Goal: Transaction & Acquisition: Book appointment/travel/reservation

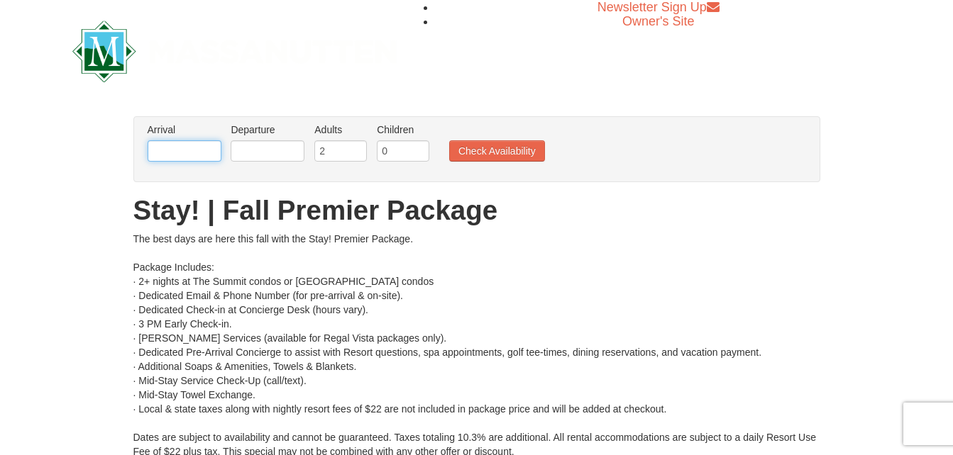
click at [154, 148] on input "text" at bounding box center [185, 150] width 74 height 21
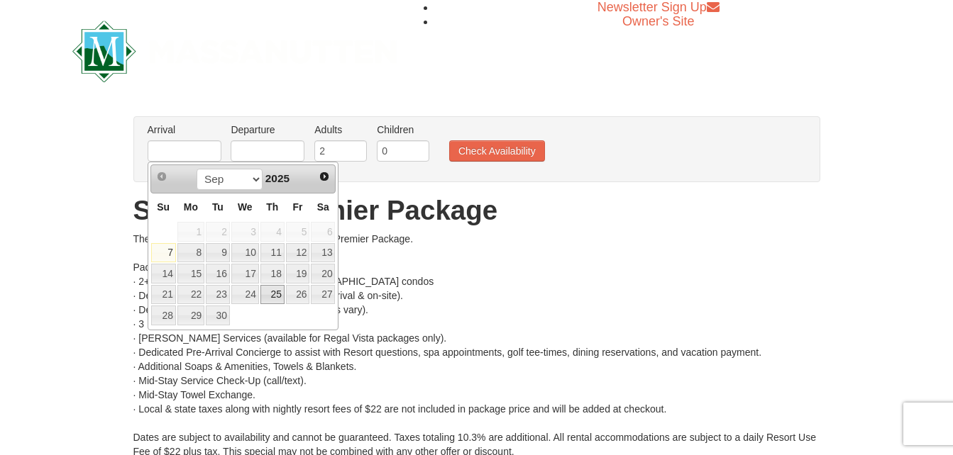
click at [272, 292] on link "25" at bounding box center [272, 295] width 24 height 20
type input "[DATE]"
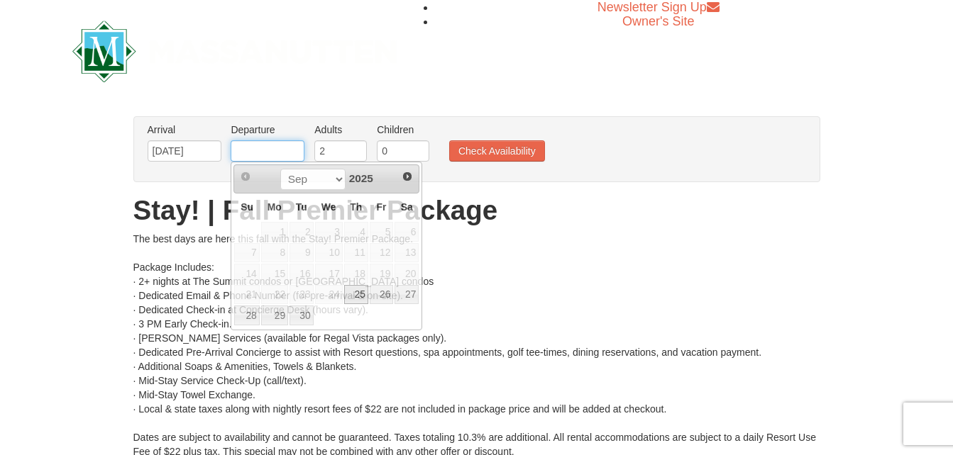
click at [266, 150] on input "text" at bounding box center [268, 150] width 74 height 21
click at [279, 312] on link "29" at bounding box center [274, 316] width 27 height 20
type input "[DATE]"
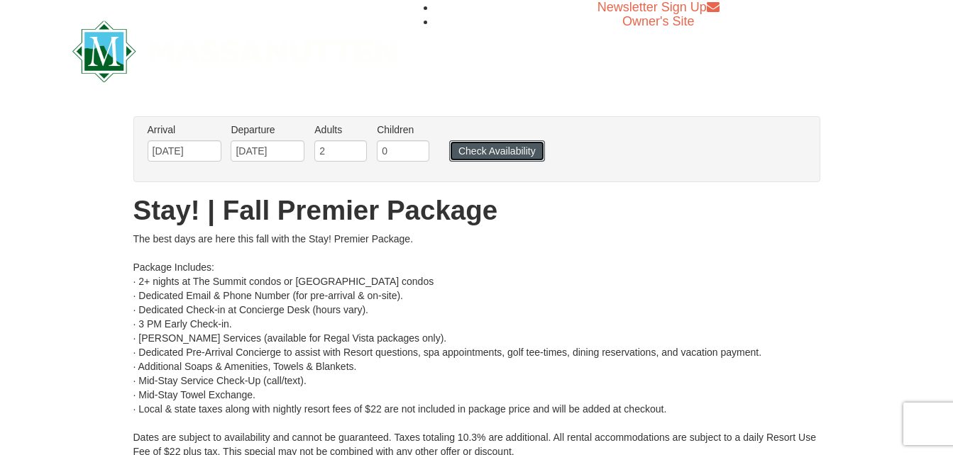
click at [504, 145] on button "Check Availability" at bounding box center [497, 150] width 96 height 21
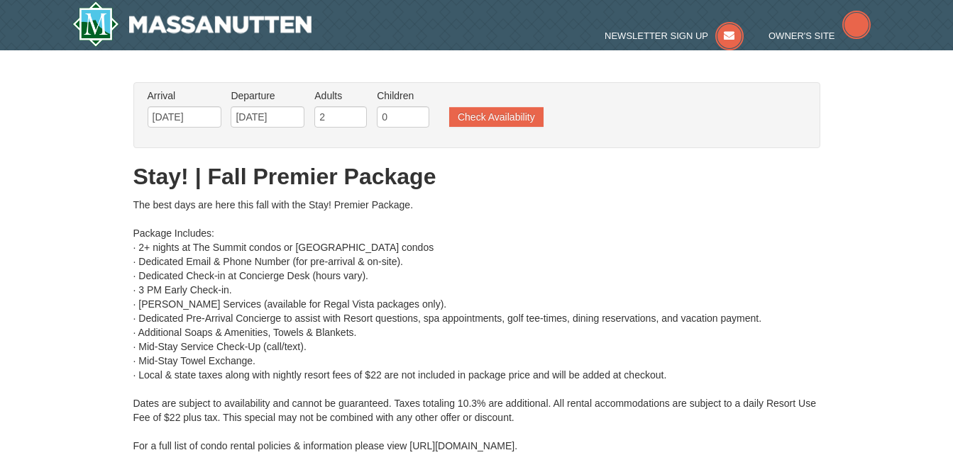
type input "[DATE]"
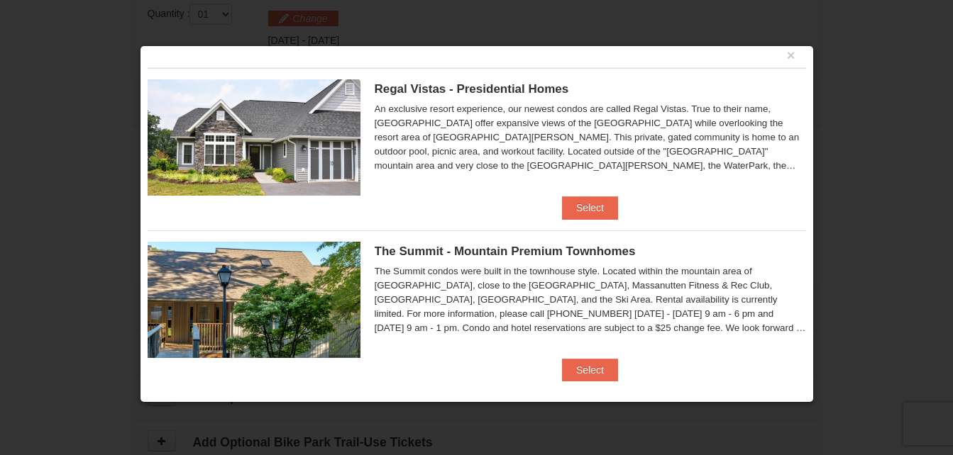
scroll to position [24, 0]
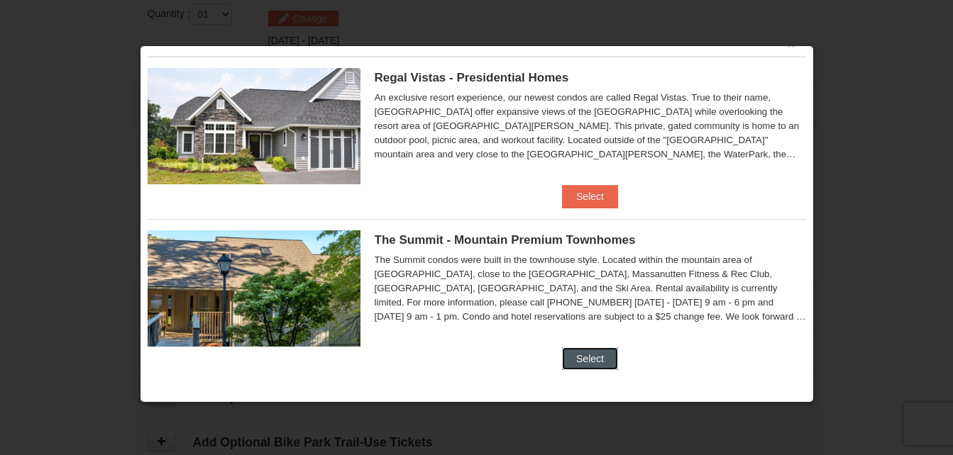
click at [580, 362] on button "Select" at bounding box center [590, 359] width 56 height 23
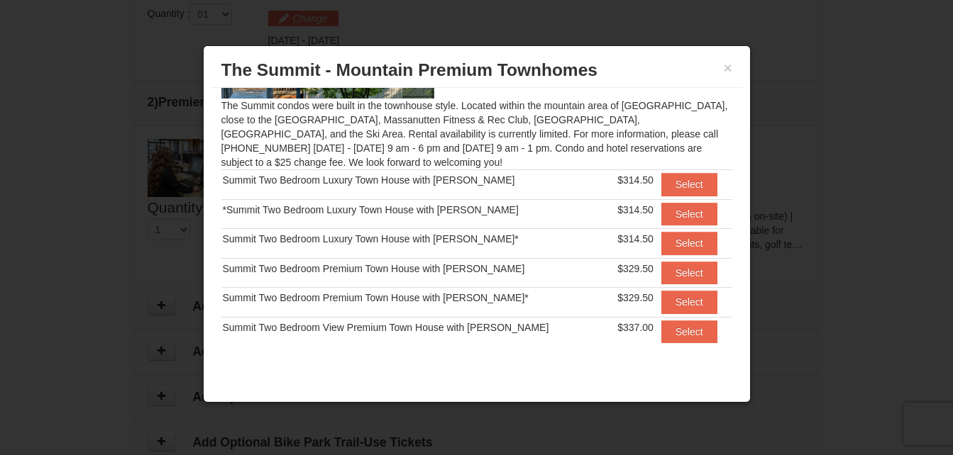
scroll to position [120, 0]
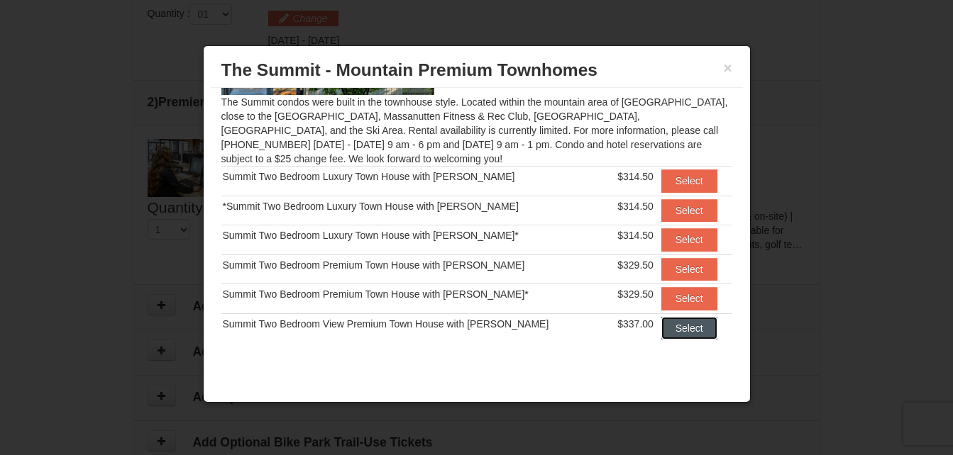
click at [682, 324] on button "Select" at bounding box center [689, 328] width 56 height 23
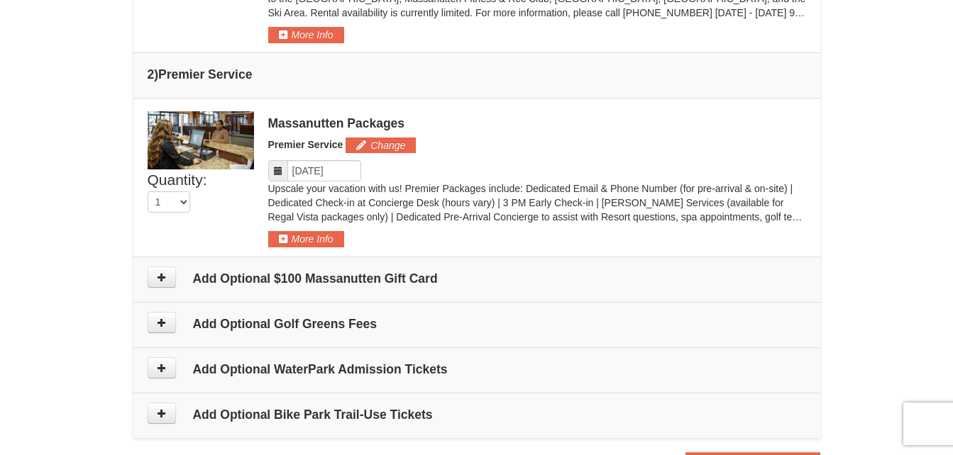
scroll to position [696, 0]
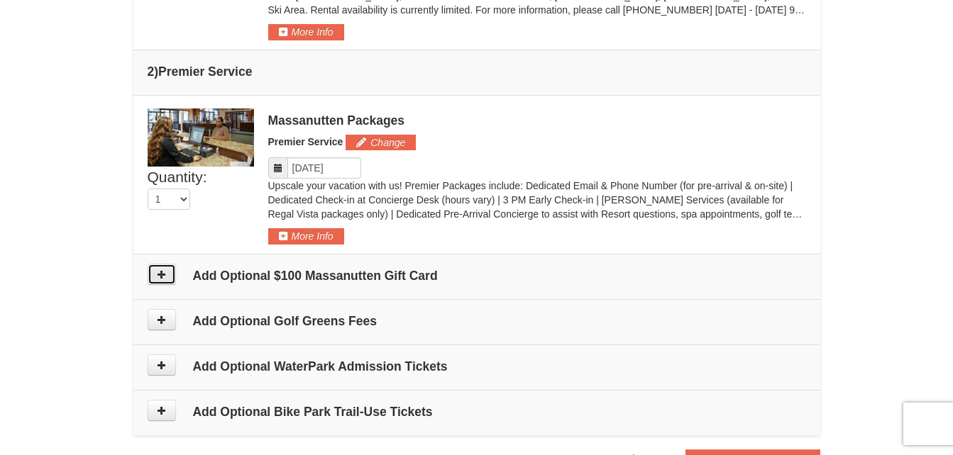
click at [157, 276] on icon at bounding box center [162, 275] width 10 height 10
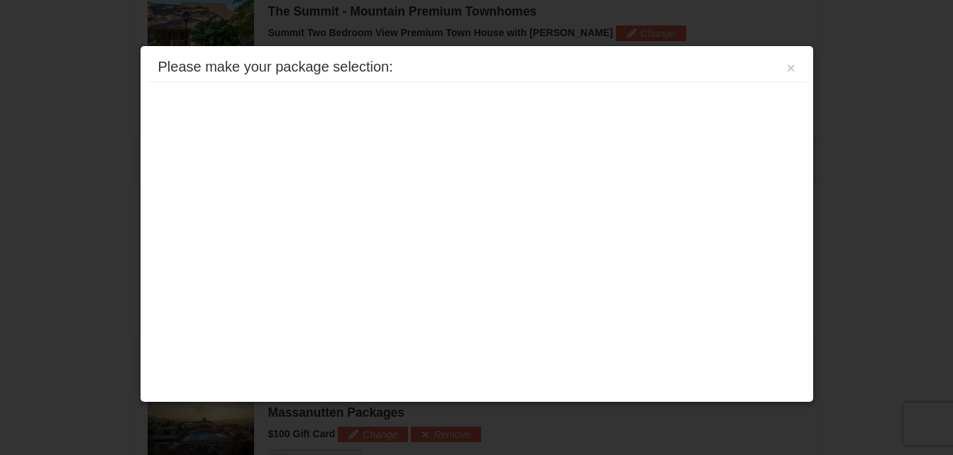
scroll to position [607, 0]
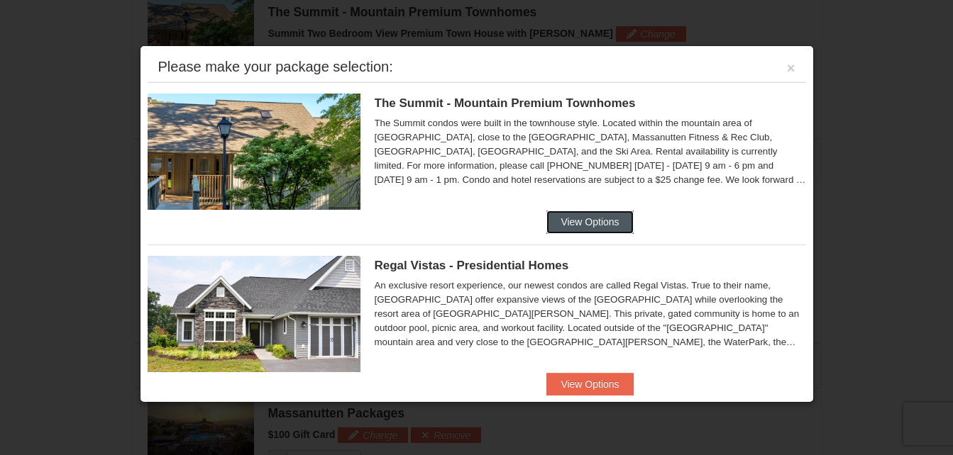
click at [600, 221] on button "View Options" at bounding box center [589, 222] width 87 height 23
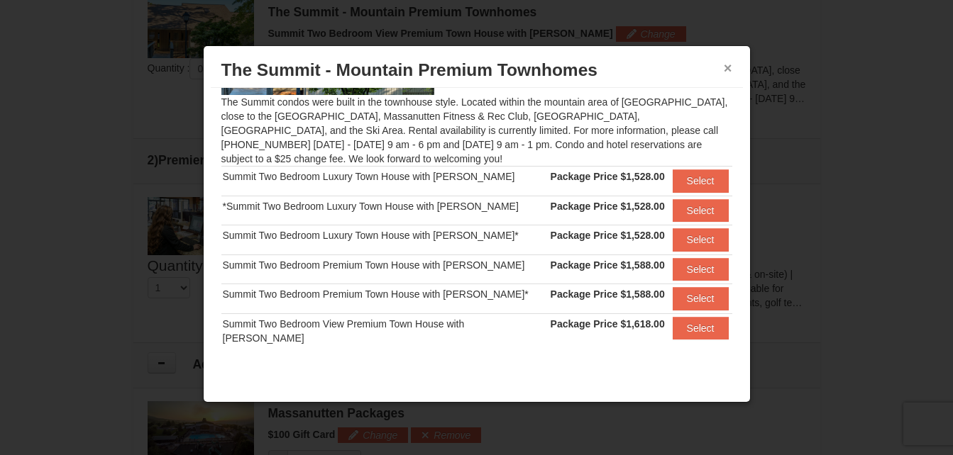
click at [726, 69] on button "×" at bounding box center [728, 68] width 9 height 14
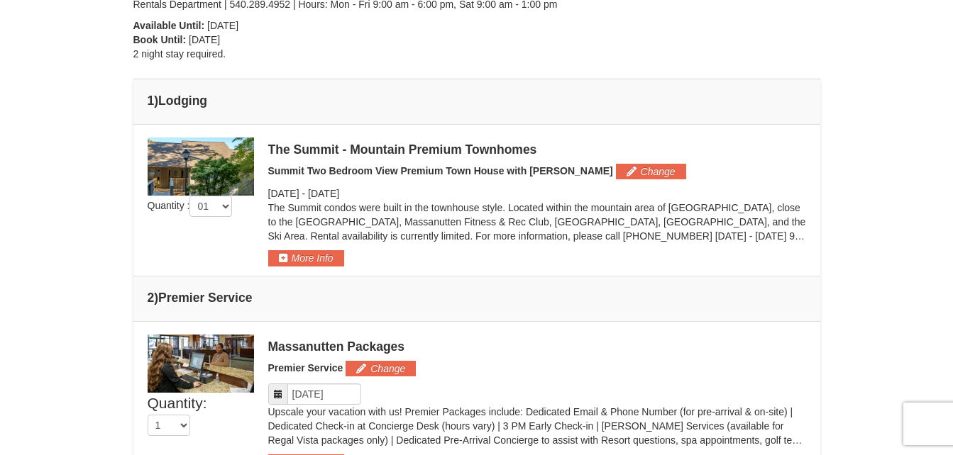
scroll to position [467, 0]
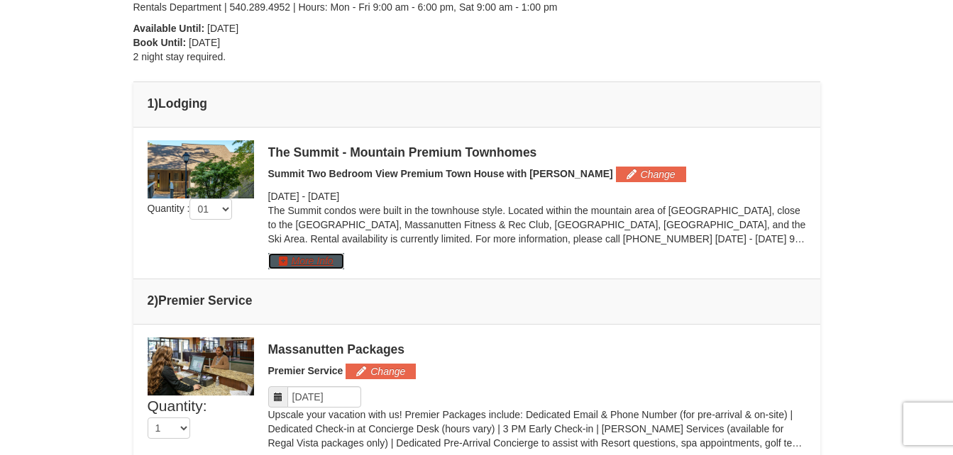
click at [316, 254] on button "More Info" at bounding box center [306, 261] width 76 height 16
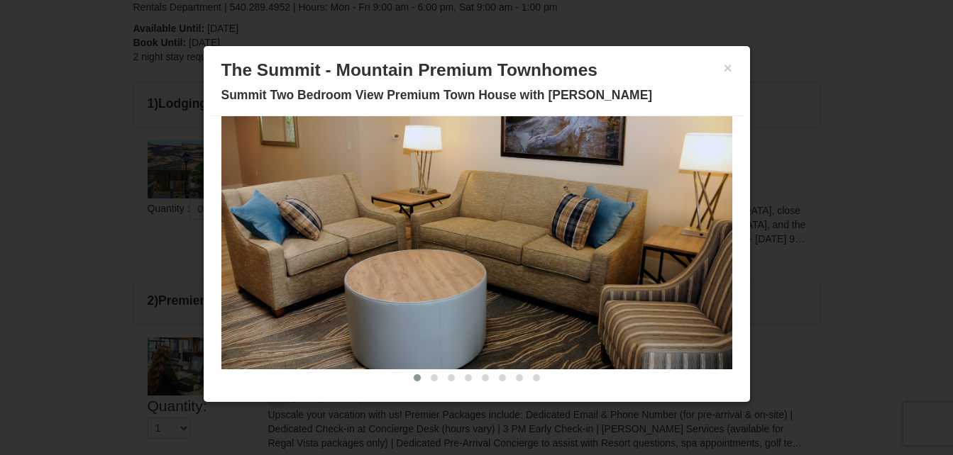
scroll to position [80, 0]
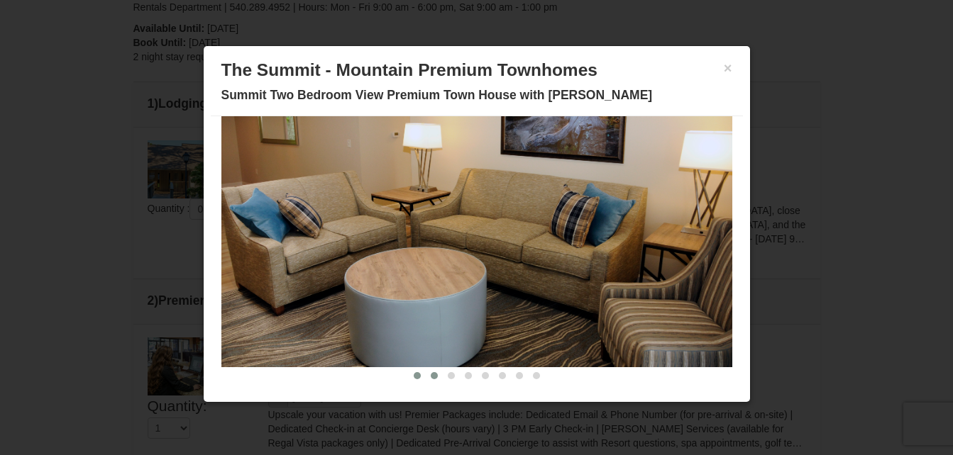
click at [431, 373] on span at bounding box center [434, 375] width 7 height 7
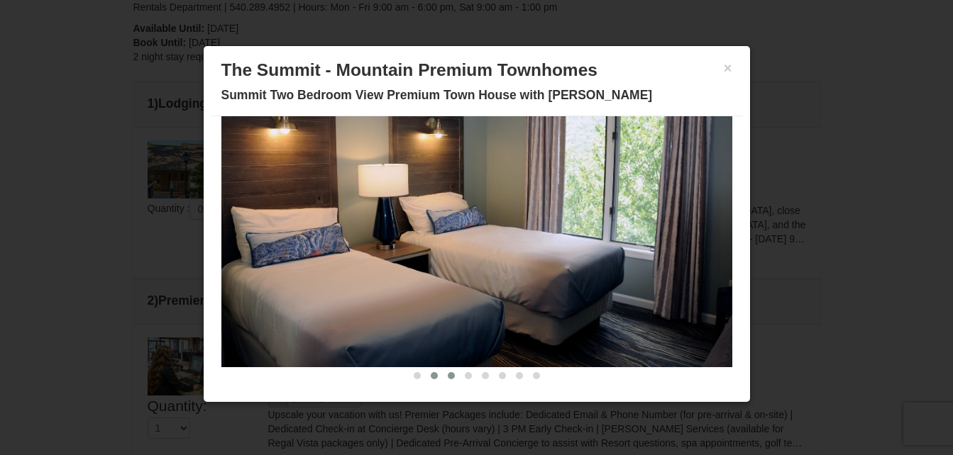
click at [443, 380] on button at bounding box center [451, 376] width 17 height 14
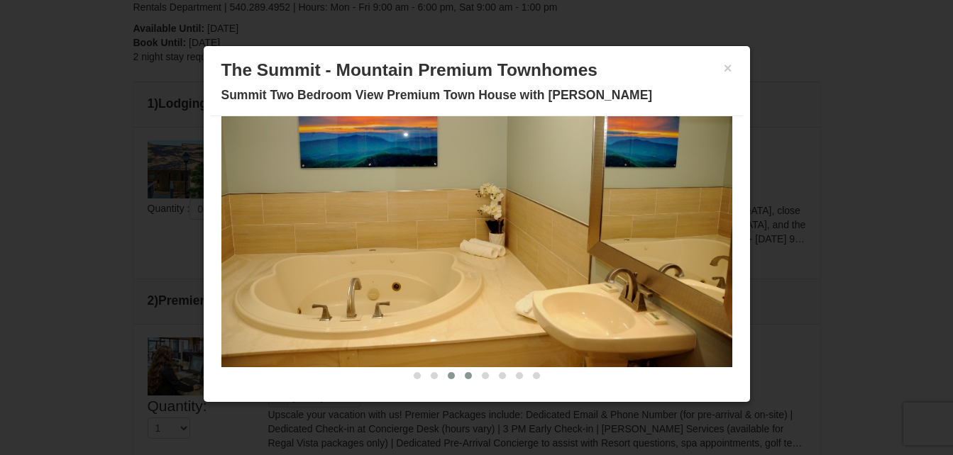
click at [460, 379] on button at bounding box center [468, 376] width 17 height 14
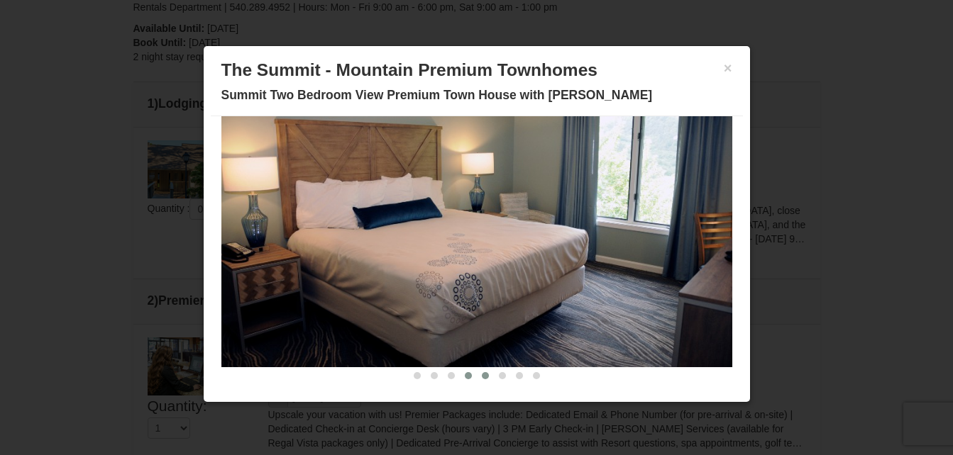
click at [479, 379] on button at bounding box center [485, 376] width 17 height 14
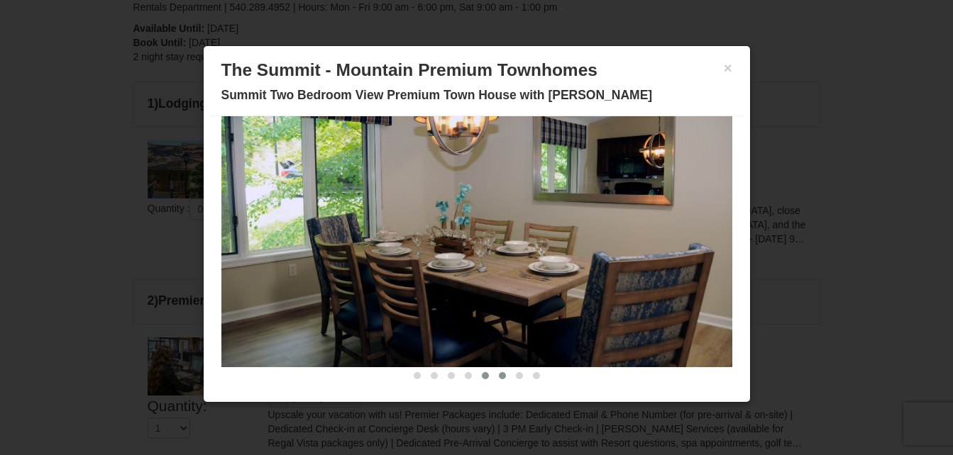
click at [499, 378] on span at bounding box center [502, 375] width 7 height 7
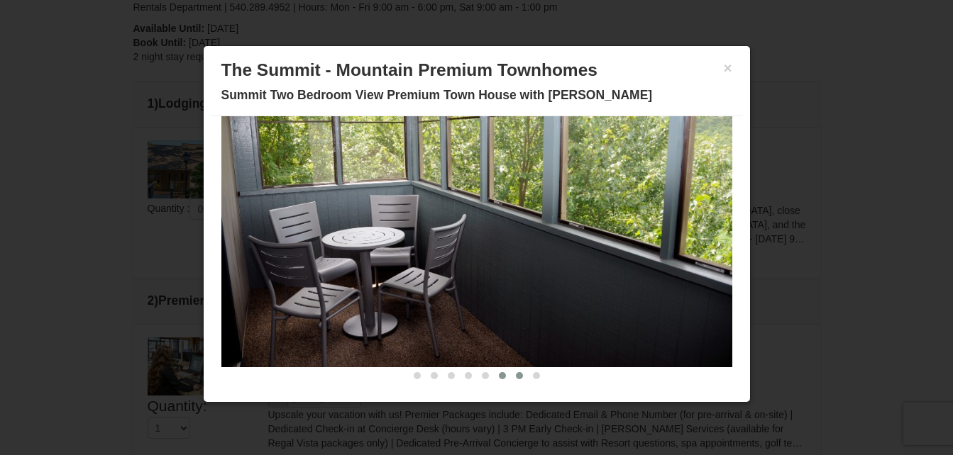
click at [514, 377] on button at bounding box center [519, 376] width 17 height 14
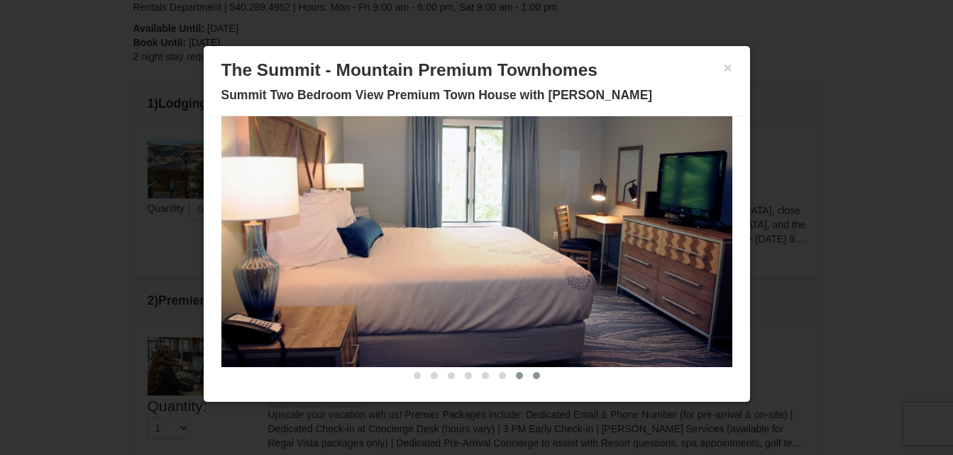
click at [533, 377] on span at bounding box center [536, 375] width 7 height 7
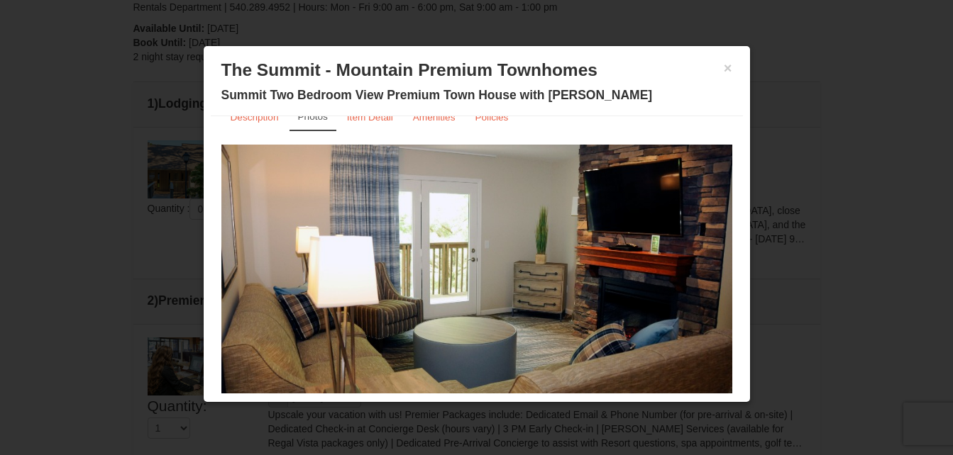
scroll to position [0, 0]
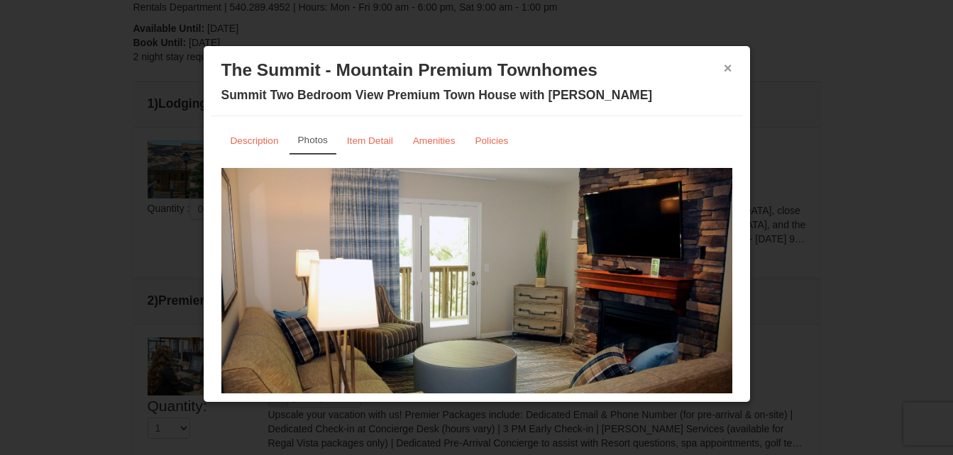
click at [724, 67] on button "×" at bounding box center [728, 68] width 9 height 14
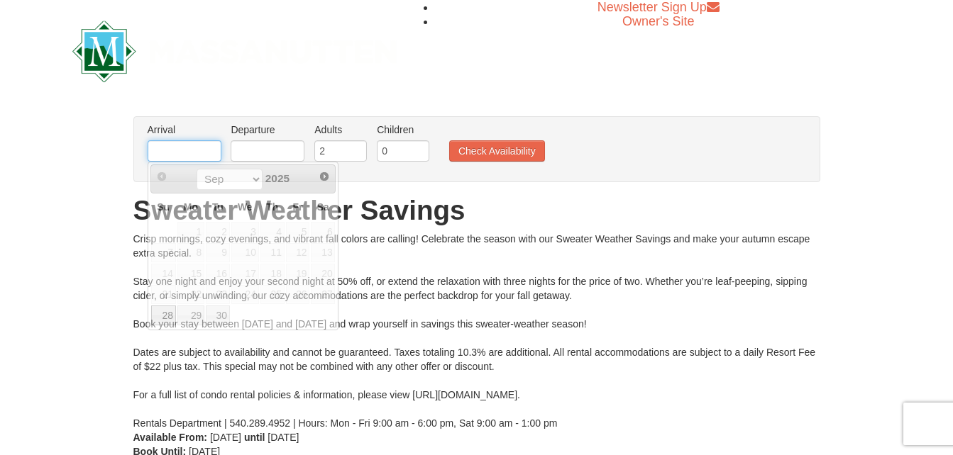
click at [192, 153] on input "text" at bounding box center [185, 150] width 74 height 21
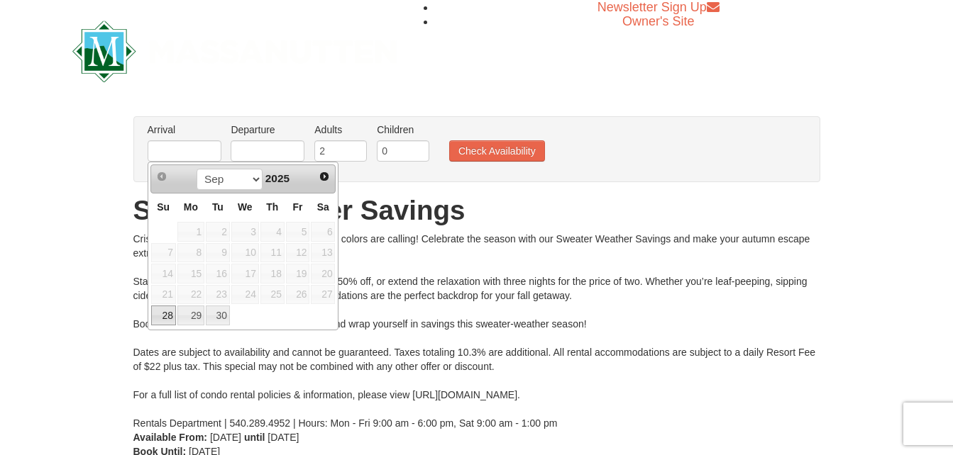
click at [278, 300] on span "25" at bounding box center [272, 295] width 24 height 20
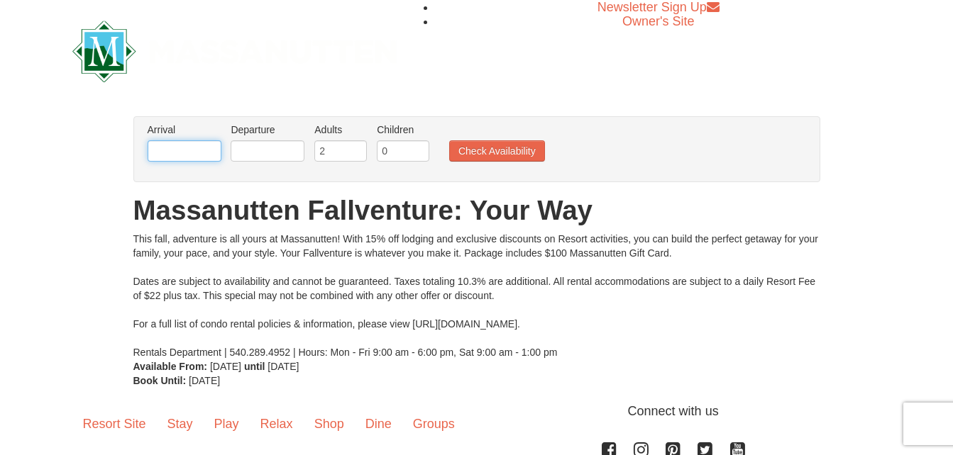
click at [170, 152] on input "text" at bounding box center [185, 150] width 74 height 21
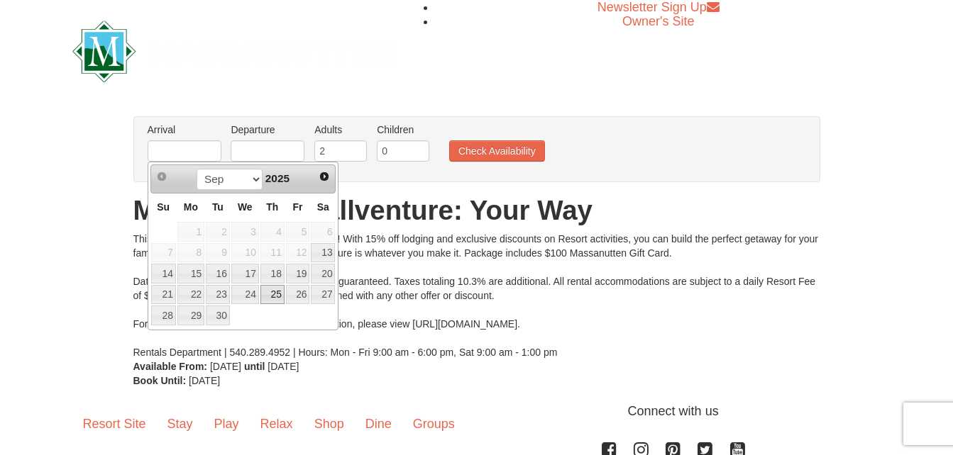
click at [276, 290] on link "25" at bounding box center [272, 295] width 24 height 20
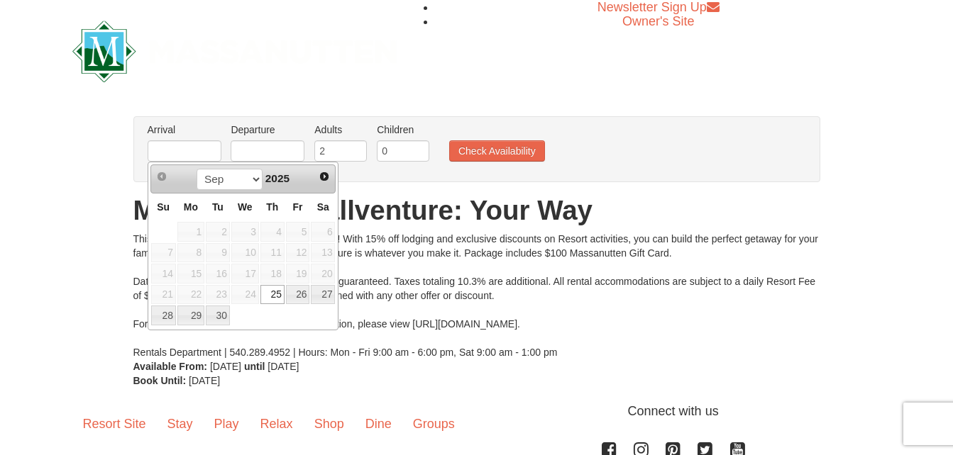
type input "[DATE]"
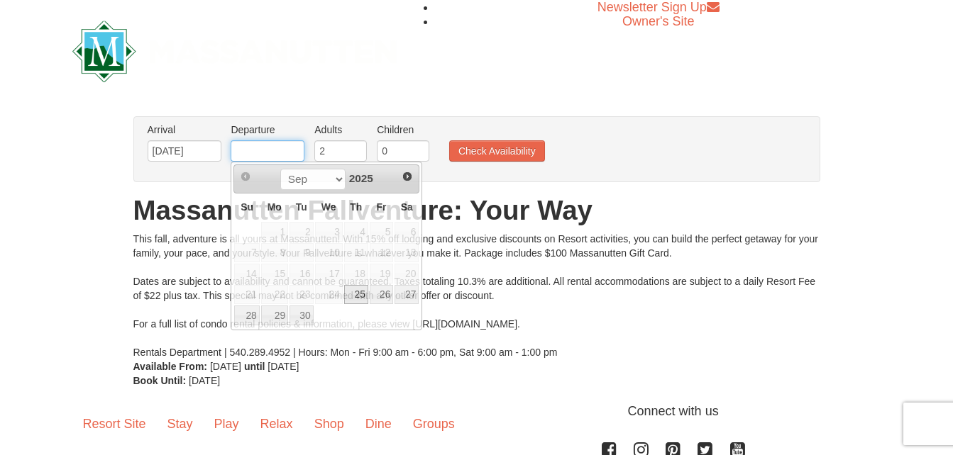
click at [249, 148] on input "text" at bounding box center [268, 150] width 74 height 21
click at [272, 314] on link "29" at bounding box center [274, 316] width 27 height 20
type input "09/29/2025"
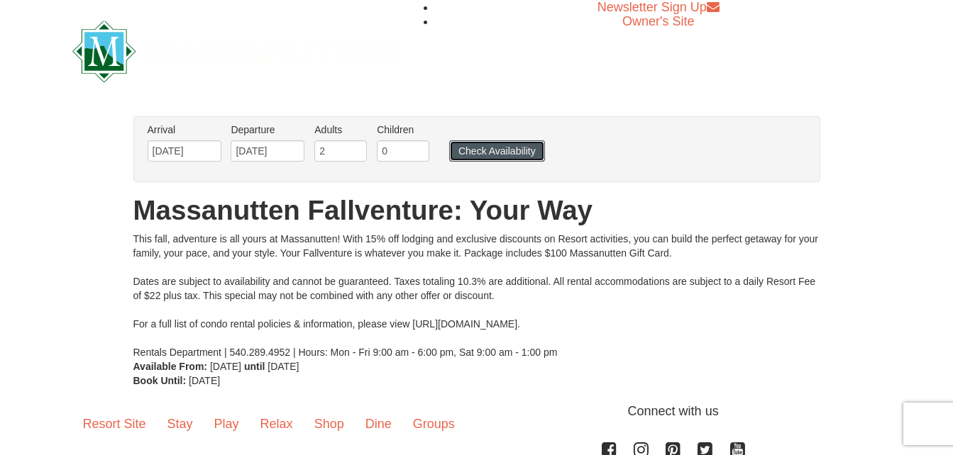
click at [501, 153] on button "Check Availability" at bounding box center [497, 150] width 96 height 21
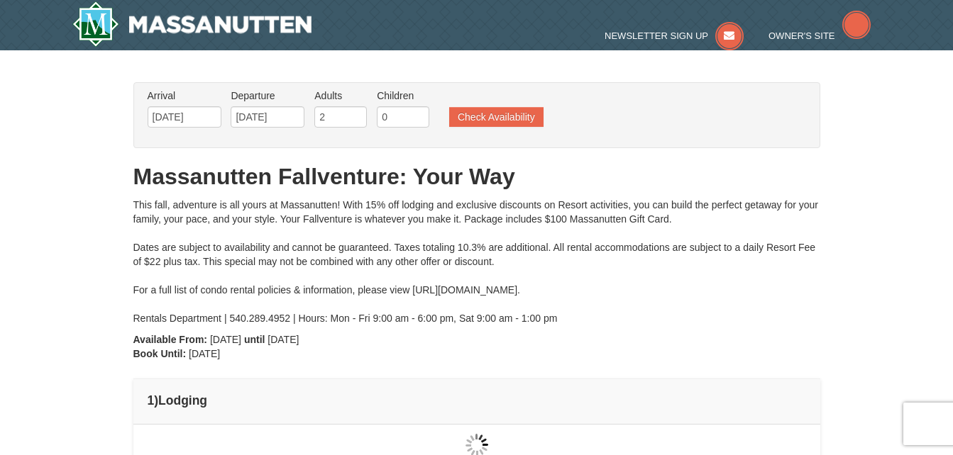
type input "[DATE]"
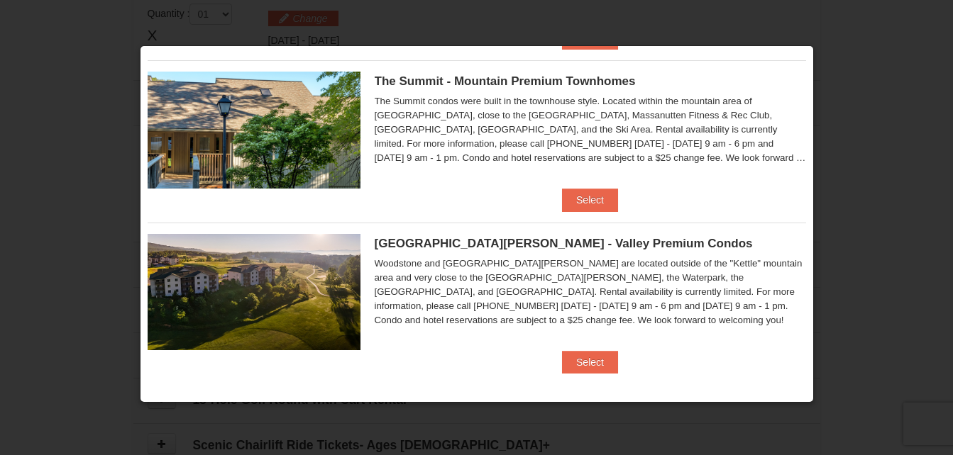
scroll to position [510, 0]
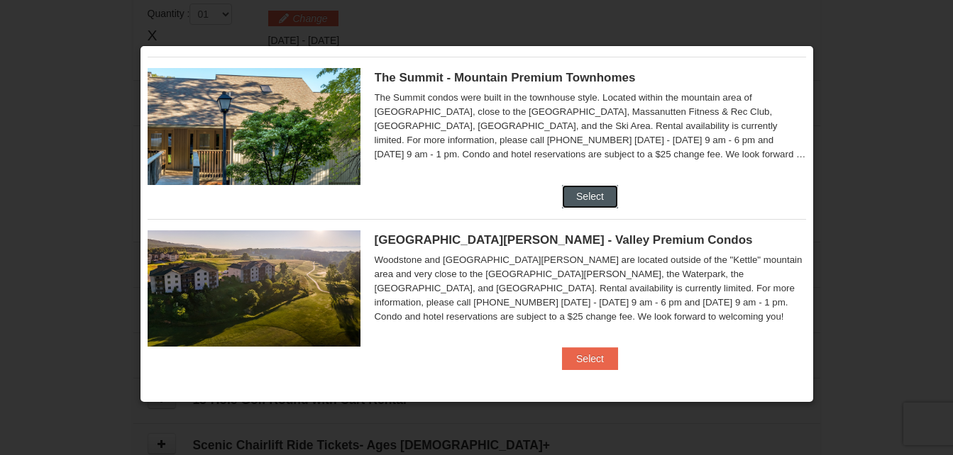
click at [580, 192] on button "Select" at bounding box center [590, 196] width 56 height 23
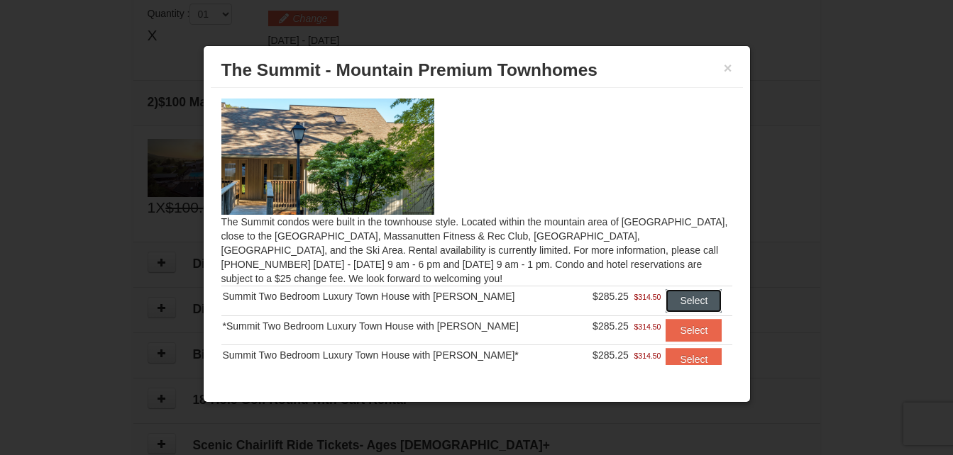
click at [695, 293] on button "Select" at bounding box center [693, 300] width 56 height 23
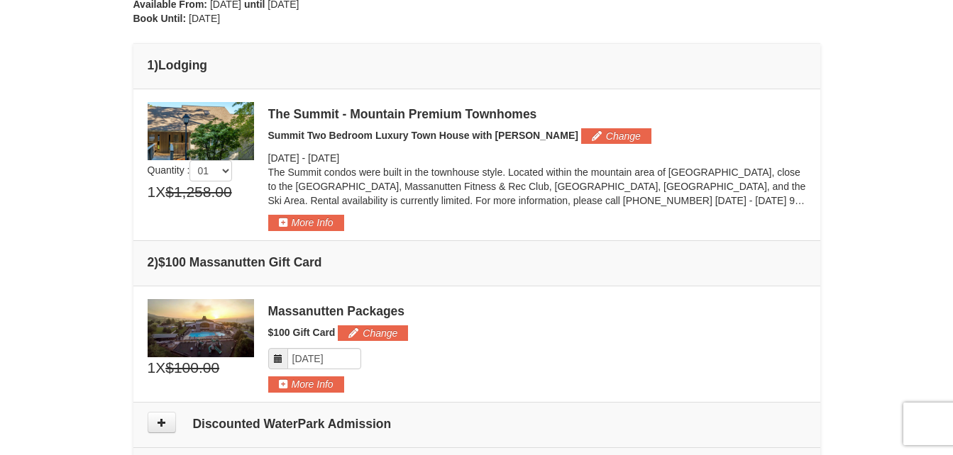
scroll to position [319, 0]
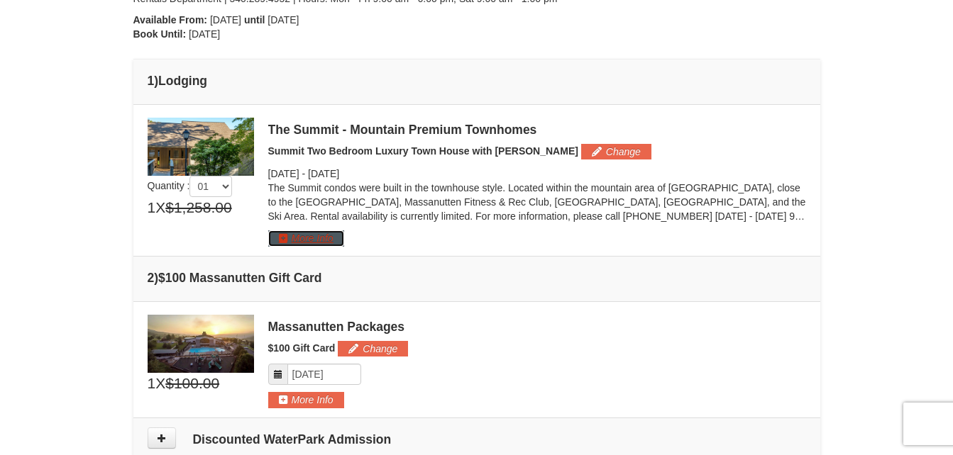
click at [311, 235] on button "More Info" at bounding box center [306, 239] width 76 height 16
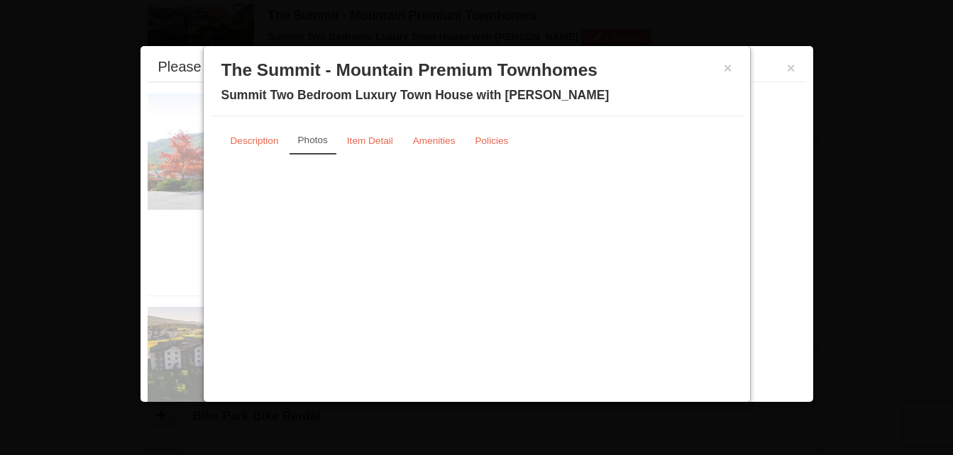
scroll to position [437, 0]
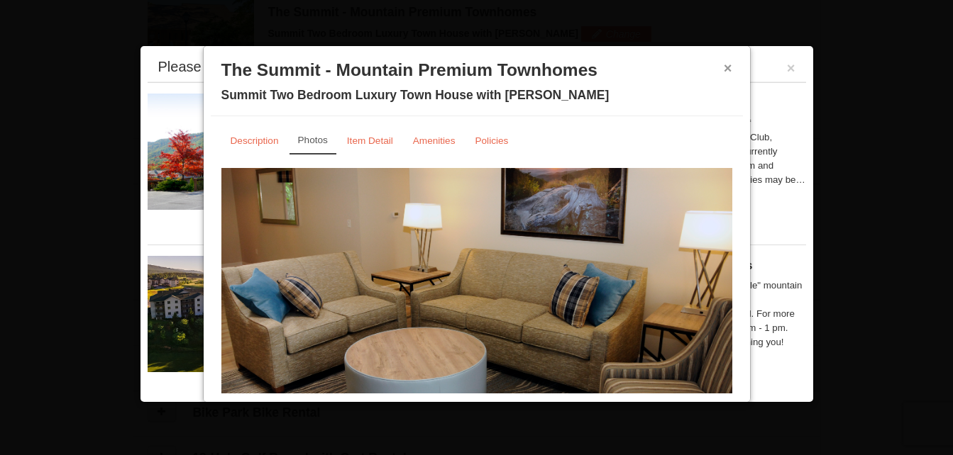
click at [724, 67] on button "×" at bounding box center [728, 68] width 9 height 14
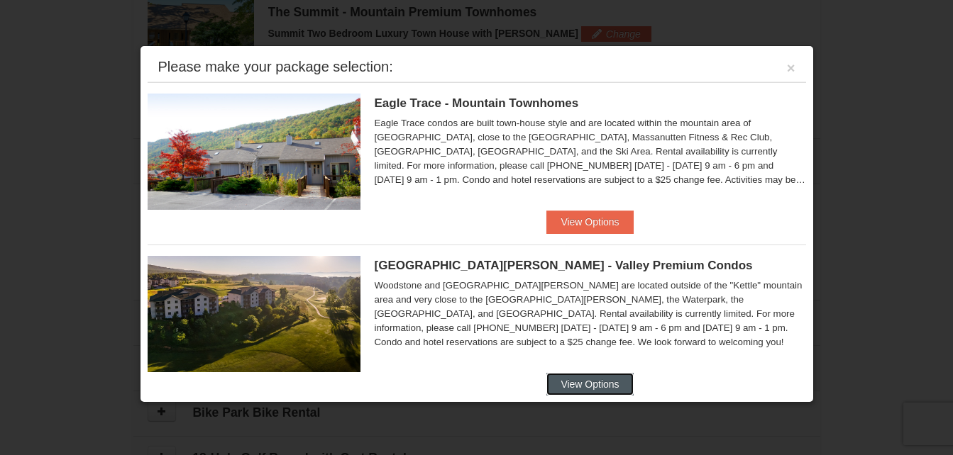
click at [570, 381] on button "View Options" at bounding box center [589, 384] width 87 height 23
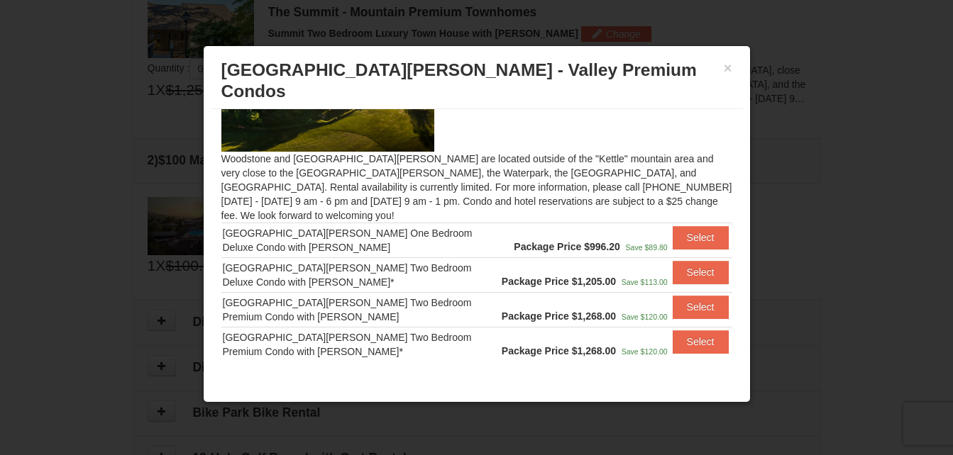
scroll to position [0, 0]
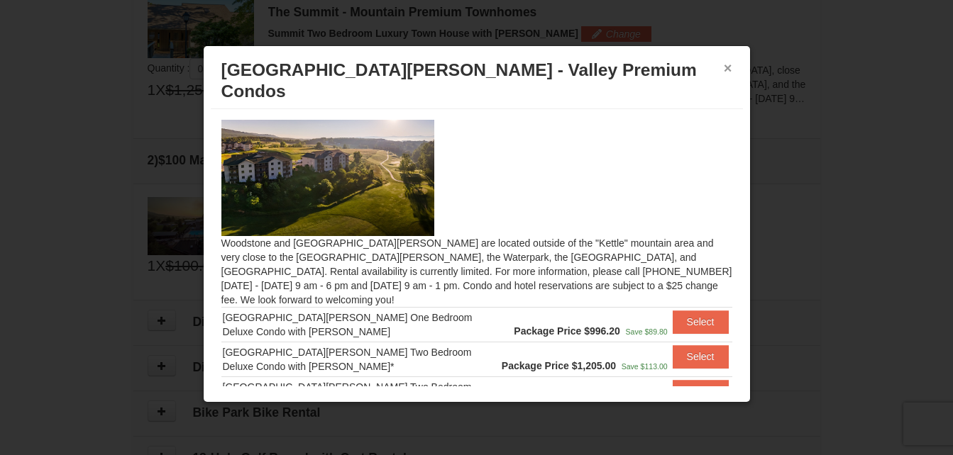
click at [724, 65] on button "×" at bounding box center [728, 68] width 9 height 14
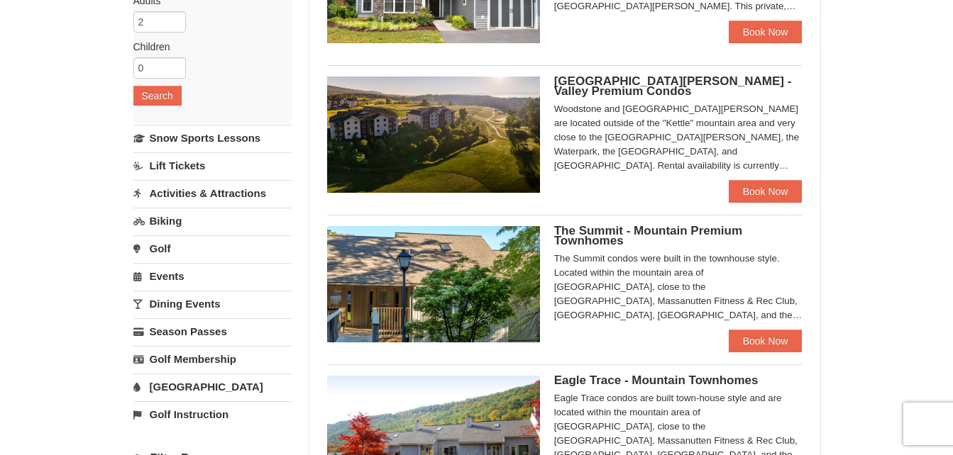
scroll to position [228, 0]
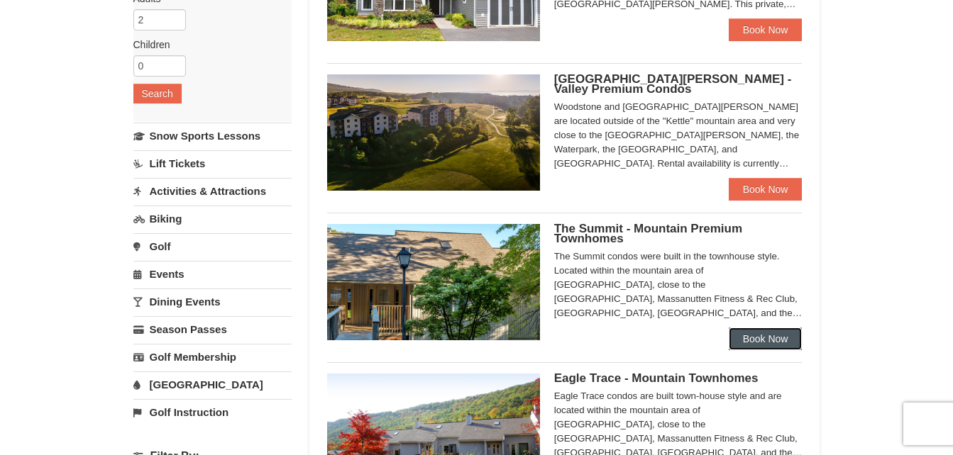
click at [765, 341] on link "Book Now" at bounding box center [766, 339] width 74 height 23
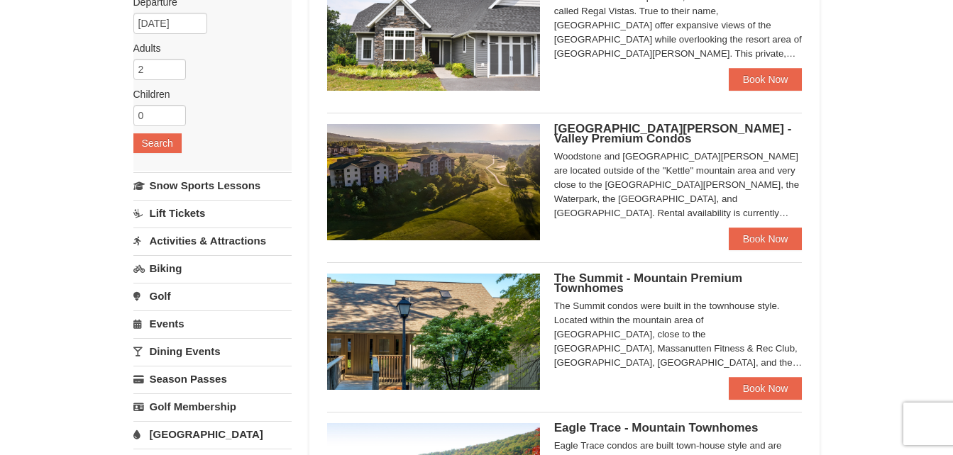
scroll to position [194, 0]
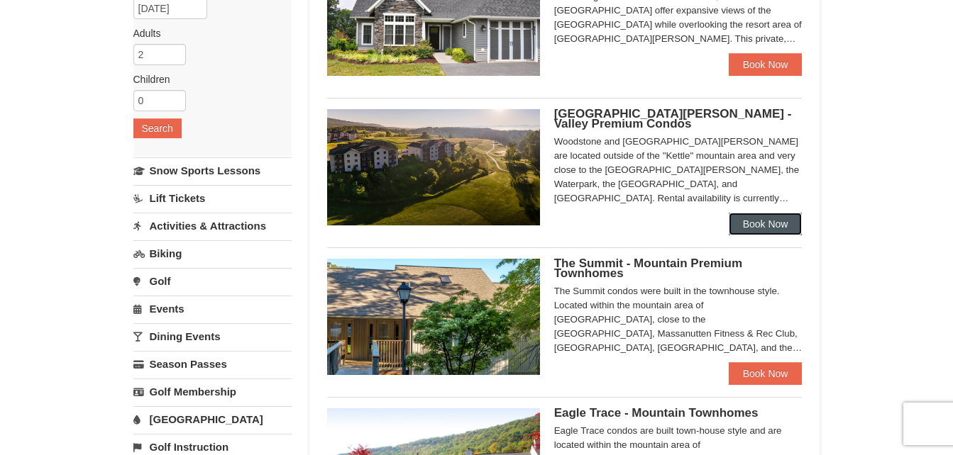
click at [790, 226] on link "Book Now" at bounding box center [766, 224] width 74 height 23
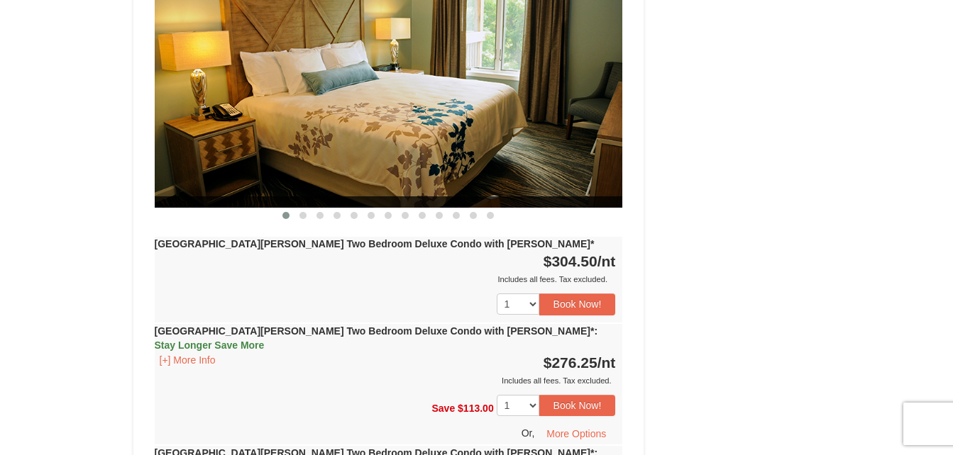
scroll to position [1281, 0]
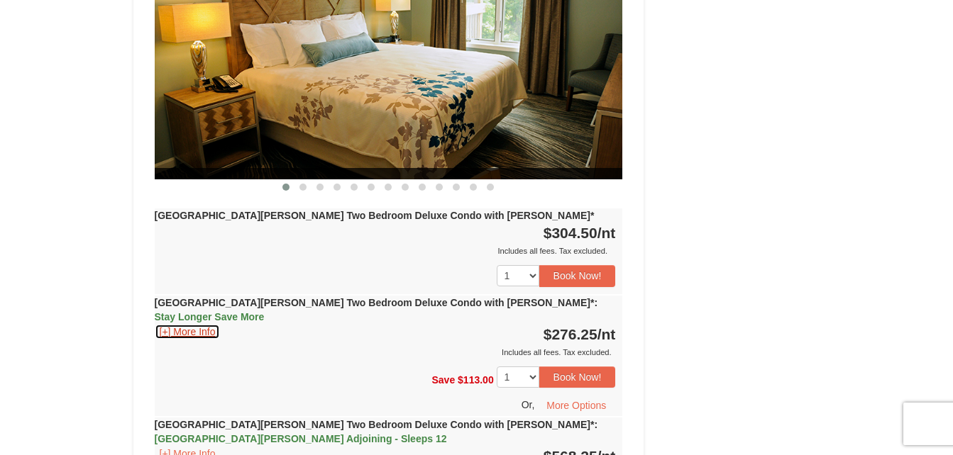
click at [162, 324] on button "[+] More Info" at bounding box center [188, 332] width 66 height 16
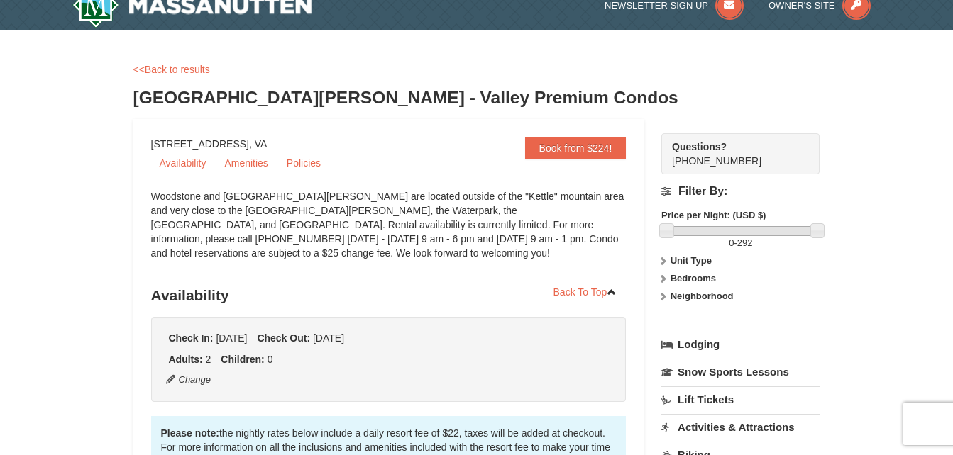
scroll to position [0, 0]
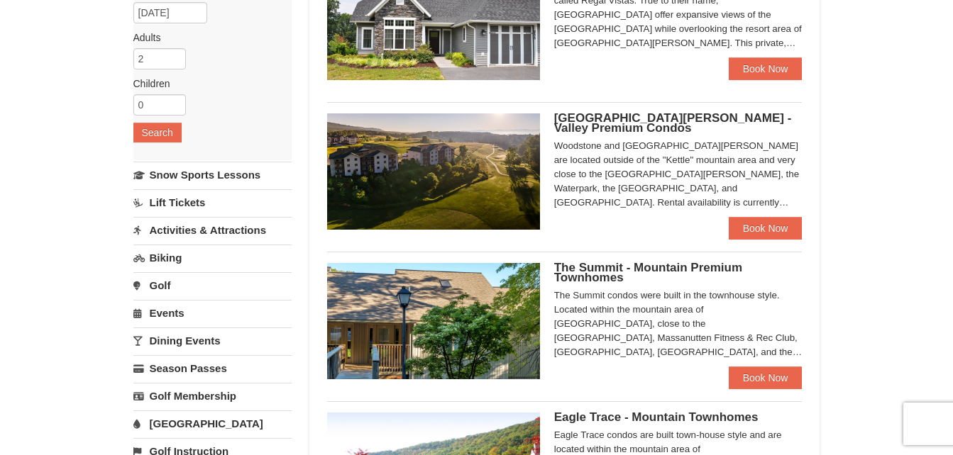
scroll to position [200, 0]
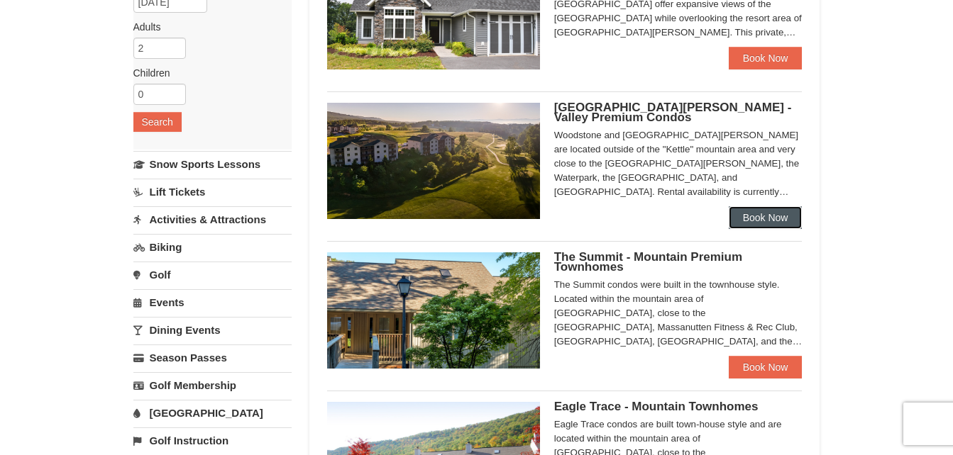
click at [764, 211] on link "Book Now" at bounding box center [766, 217] width 74 height 23
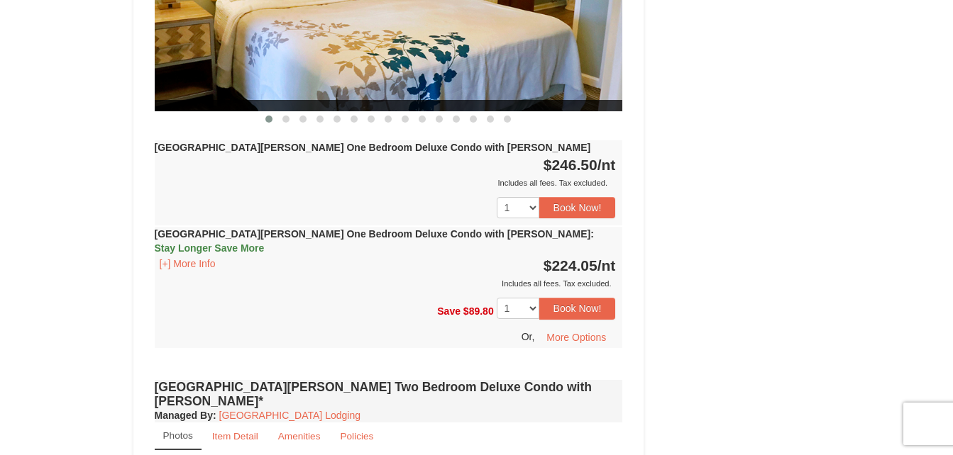
scroll to position [743, 0]
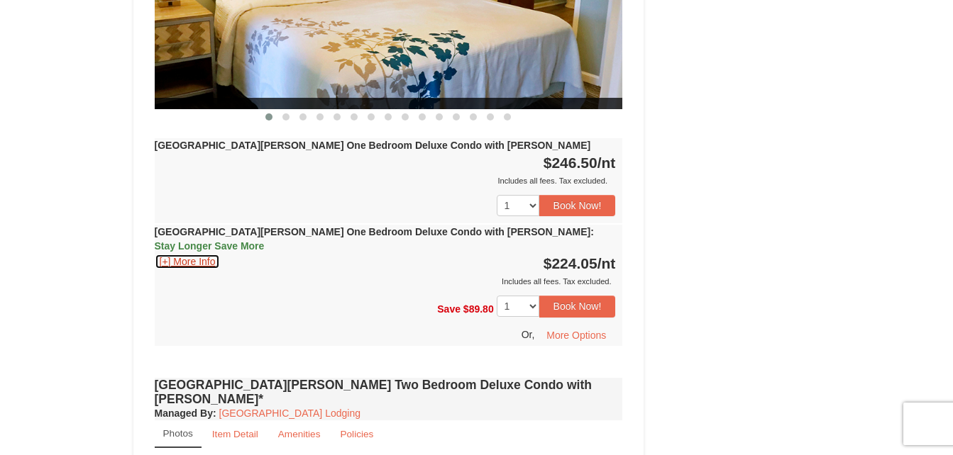
click at [167, 254] on button "[+] More Info" at bounding box center [188, 262] width 66 height 16
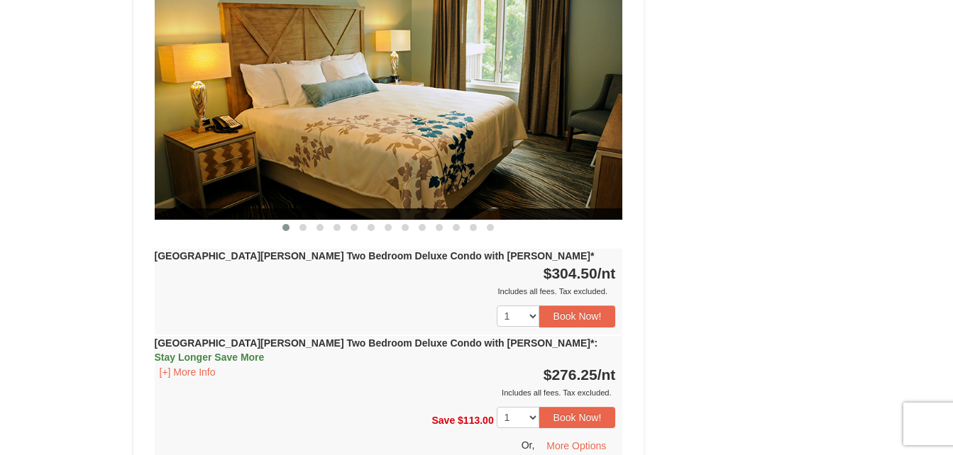
scroll to position [1395, 0]
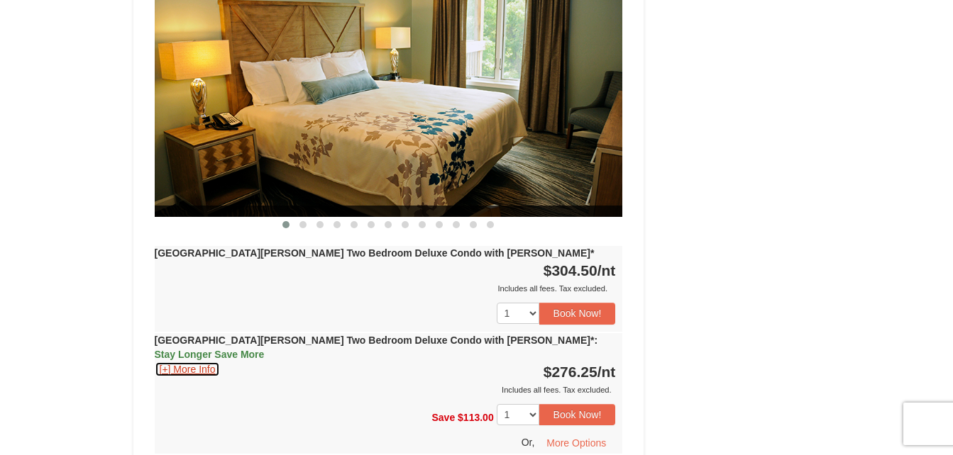
click at [163, 362] on button "[+] More Info" at bounding box center [188, 370] width 66 height 16
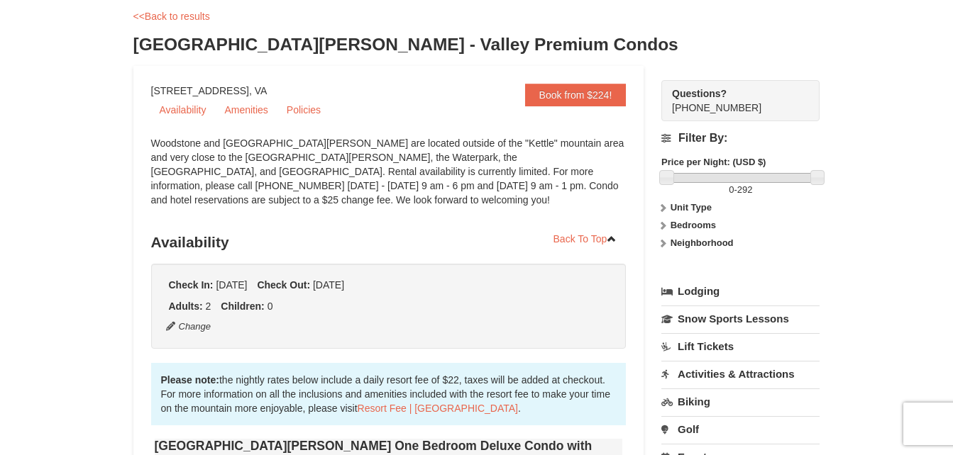
scroll to position [0, 0]
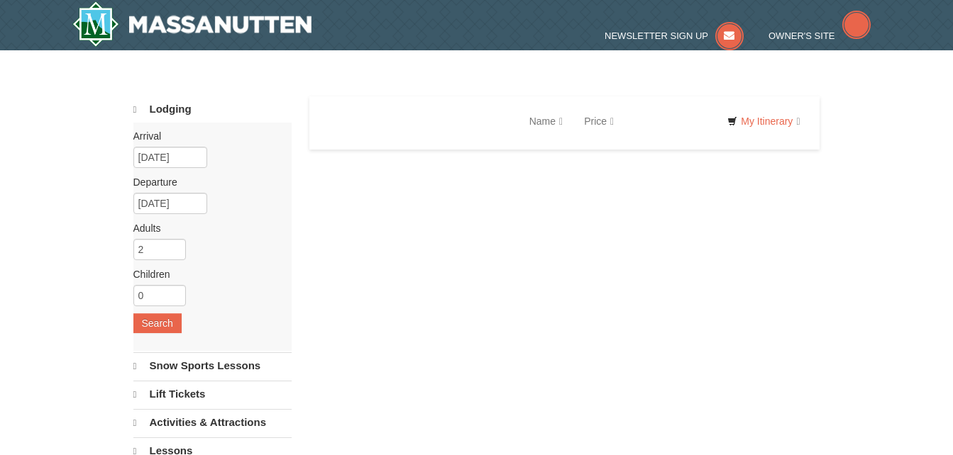
select select "9"
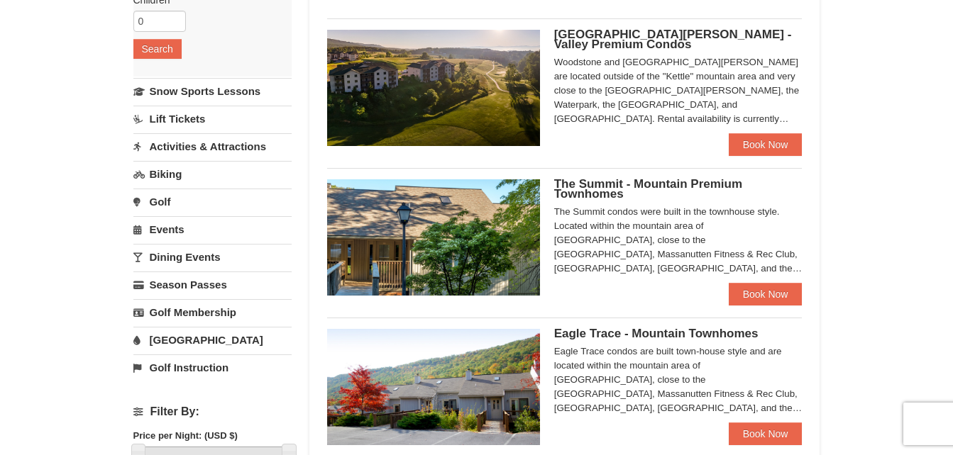
scroll to position [277, 0]
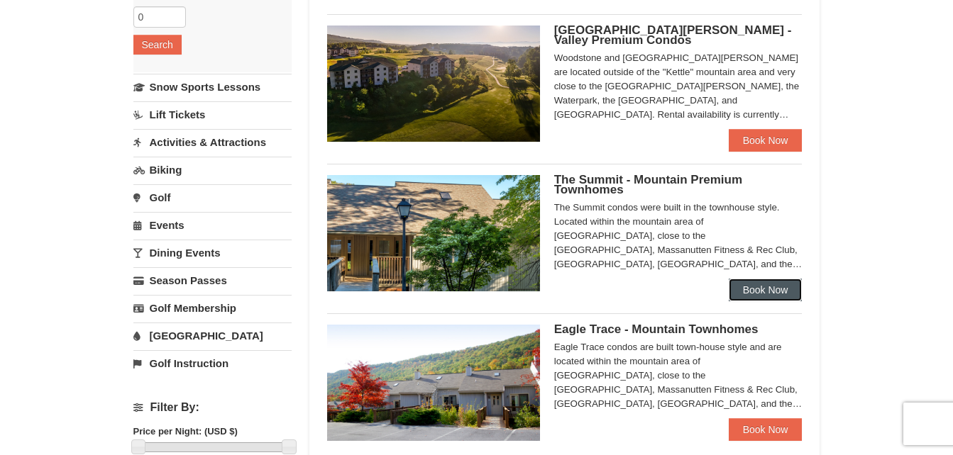
click at [787, 287] on link "Book Now" at bounding box center [766, 290] width 74 height 23
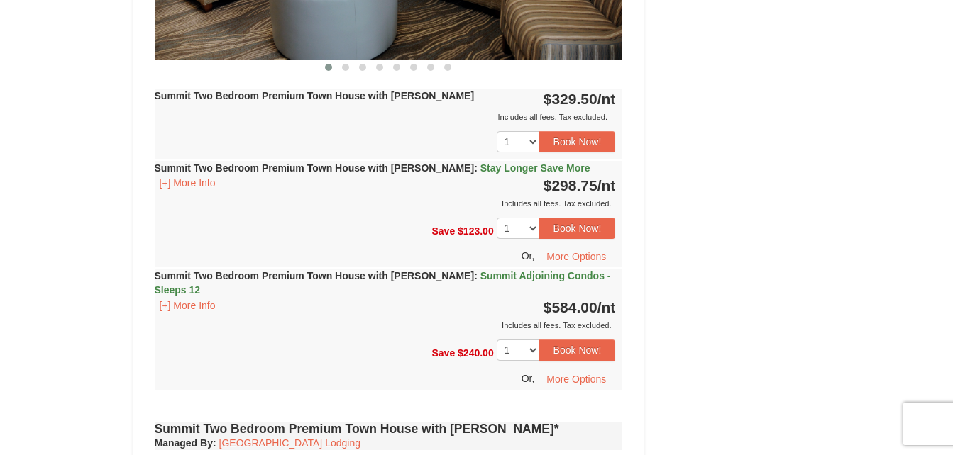
scroll to position [2860, 0]
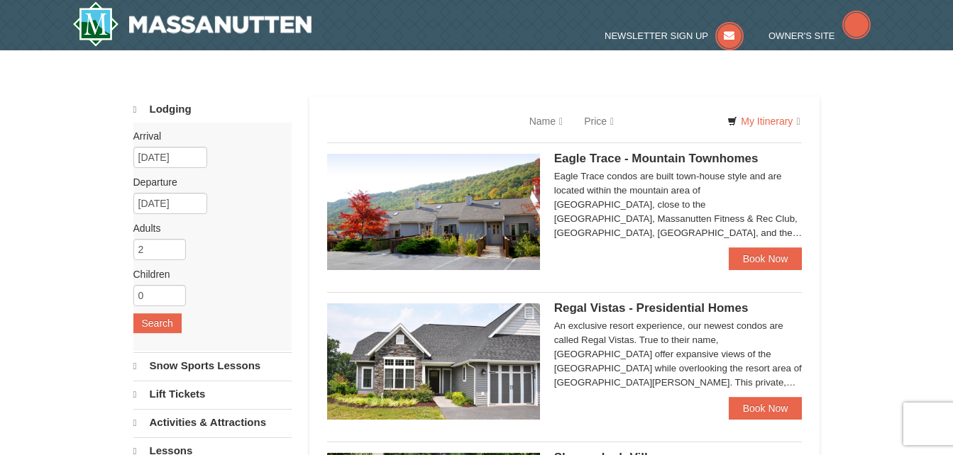
select select "9"
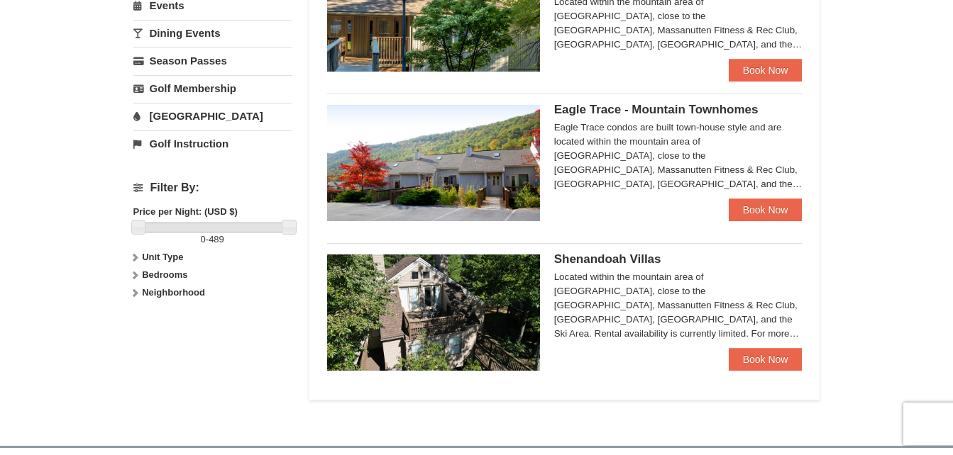
scroll to position [499, 0]
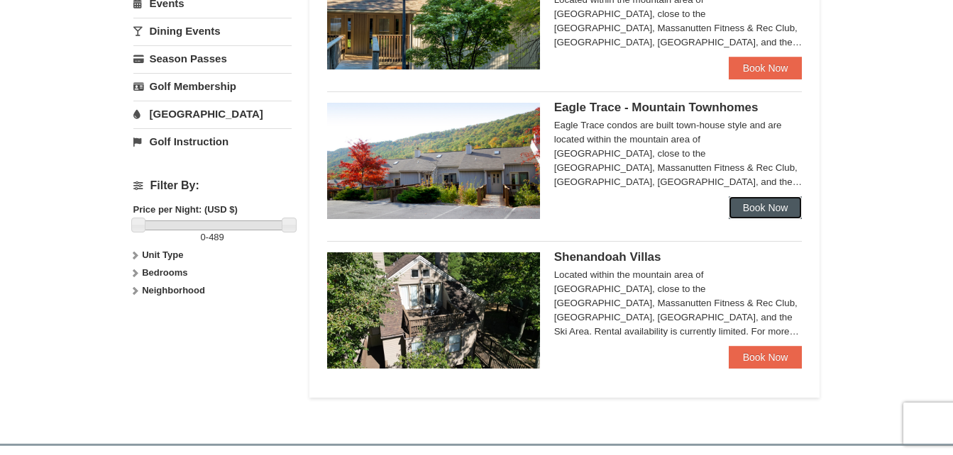
click at [792, 209] on link "Book Now" at bounding box center [766, 208] width 74 height 23
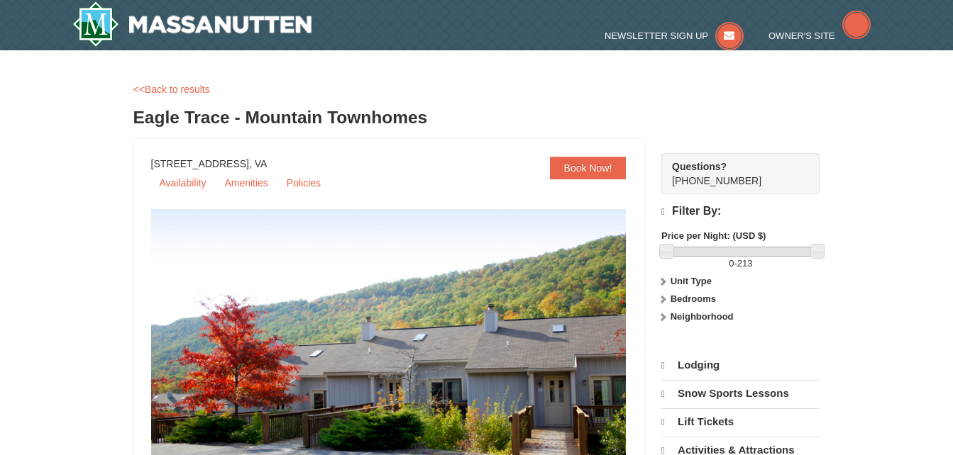
select select "9"
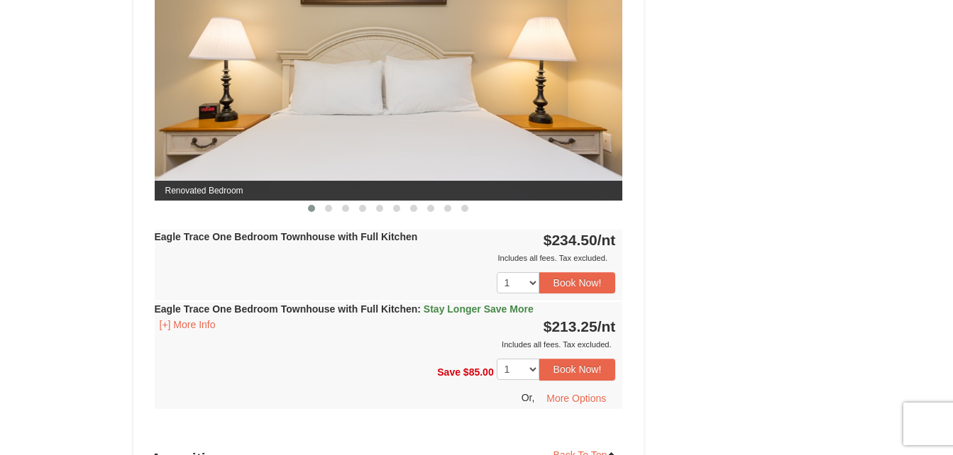
scroll to position [653, 0]
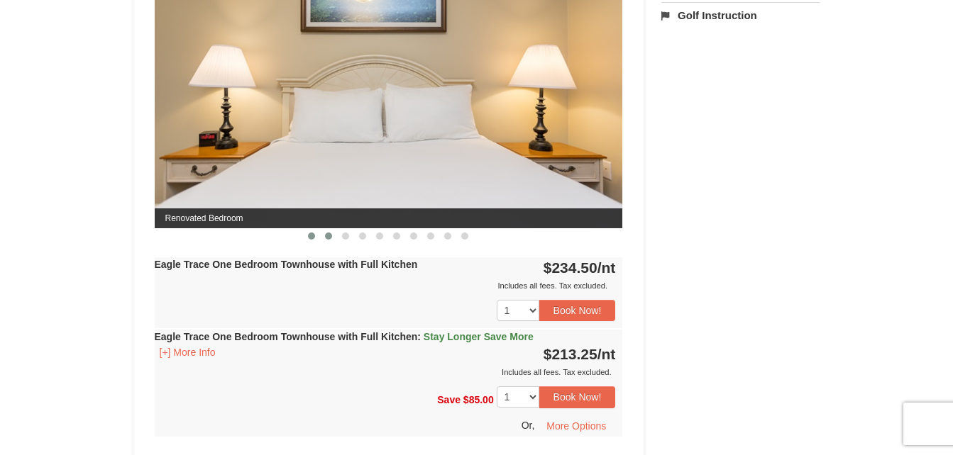
click at [331, 238] on span at bounding box center [328, 236] width 7 height 7
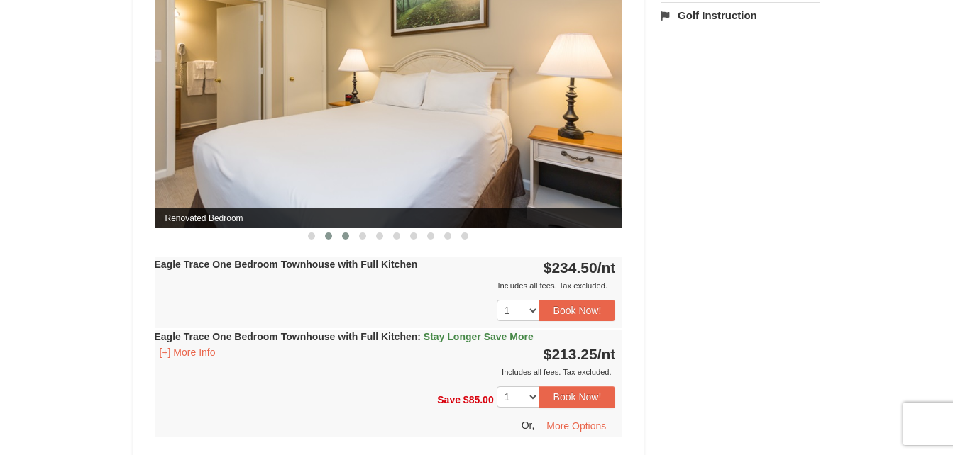
click at [347, 238] on span at bounding box center [345, 236] width 7 height 7
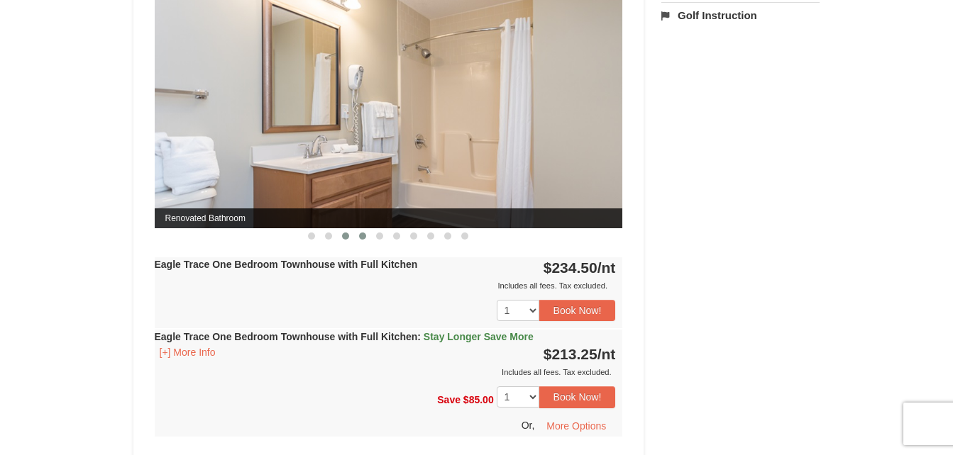
click at [362, 240] on span at bounding box center [362, 236] width 7 height 7
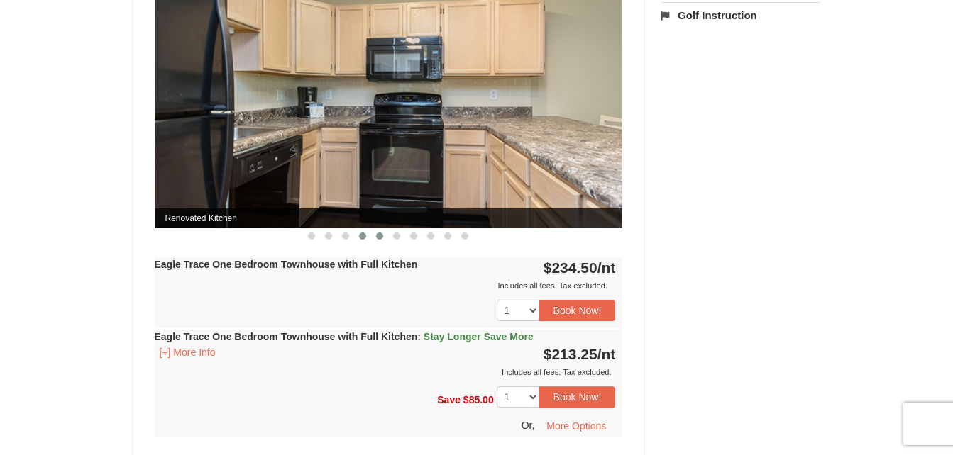
click at [381, 236] on span at bounding box center [379, 236] width 7 height 7
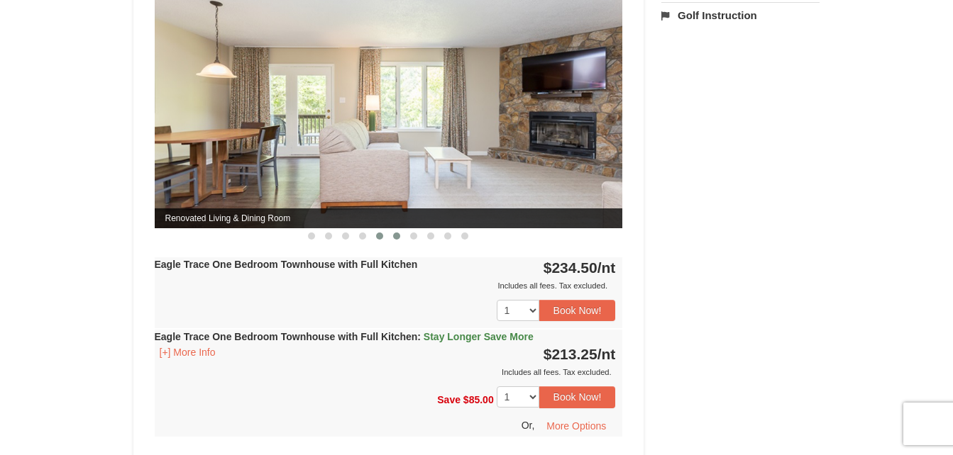
click at [401, 238] on button at bounding box center [396, 236] width 17 height 14
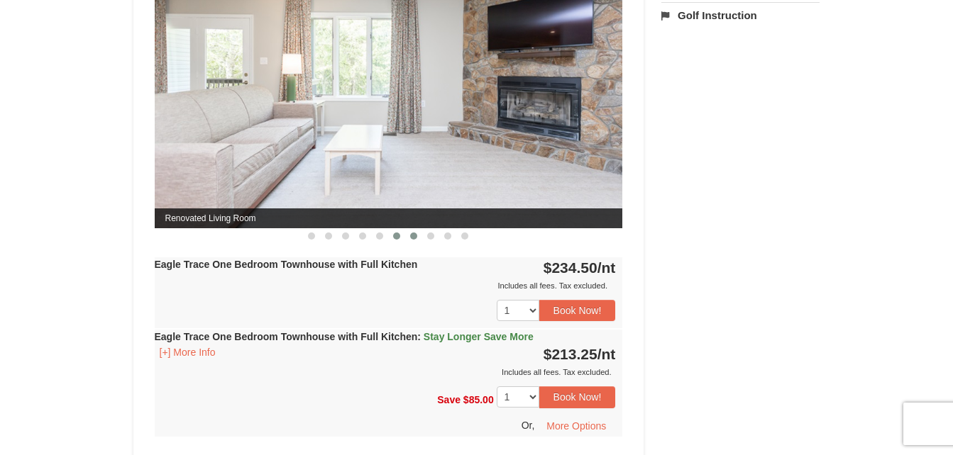
click at [412, 237] on span at bounding box center [413, 236] width 7 height 7
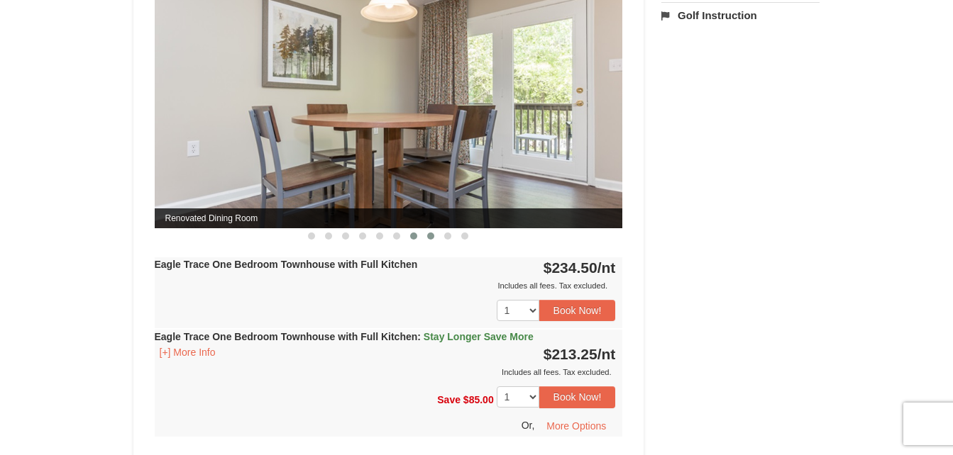
click at [426, 238] on button at bounding box center [430, 236] width 17 height 14
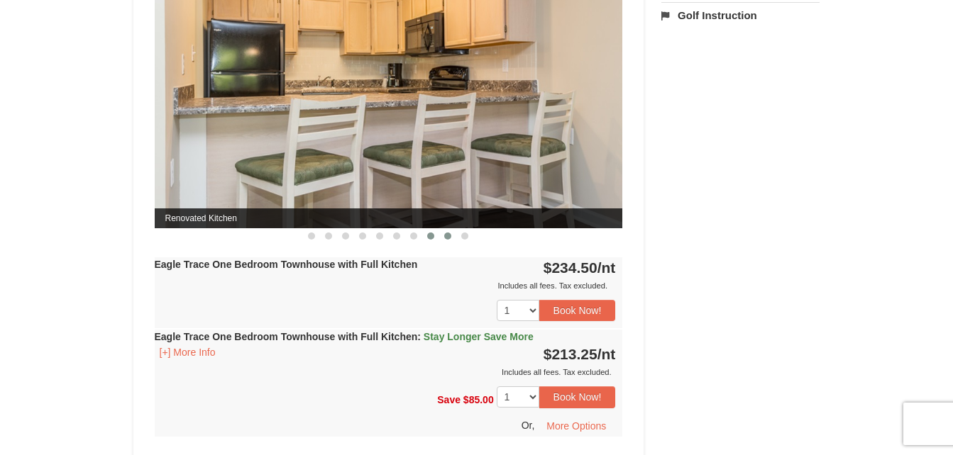
click at [445, 236] on span at bounding box center [447, 236] width 7 height 7
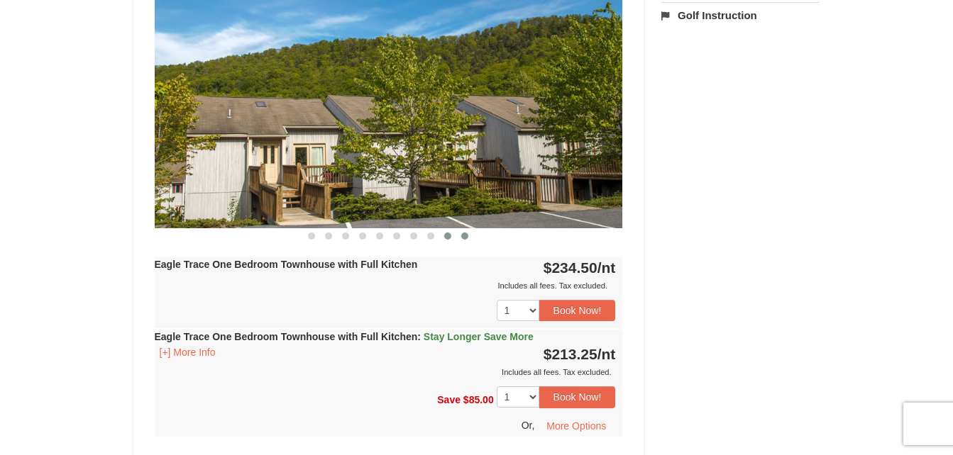
click at [464, 237] on span at bounding box center [464, 236] width 7 height 7
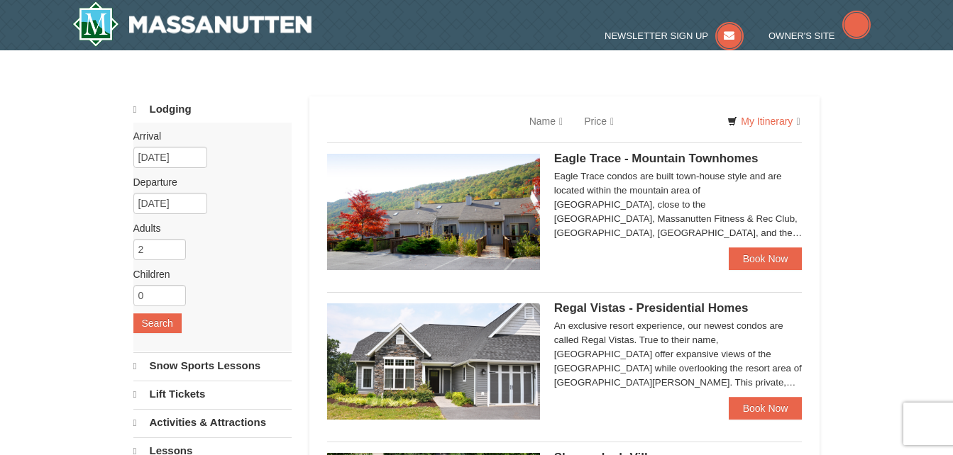
select select "9"
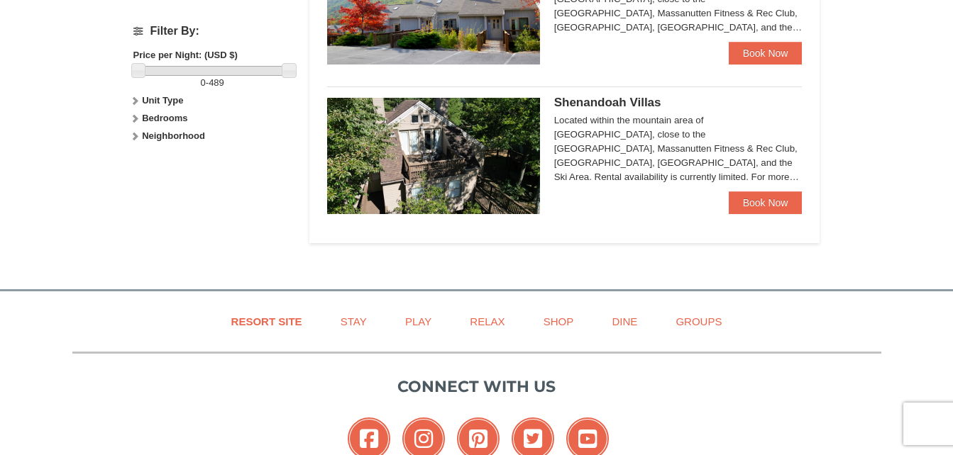
scroll to position [667, 0]
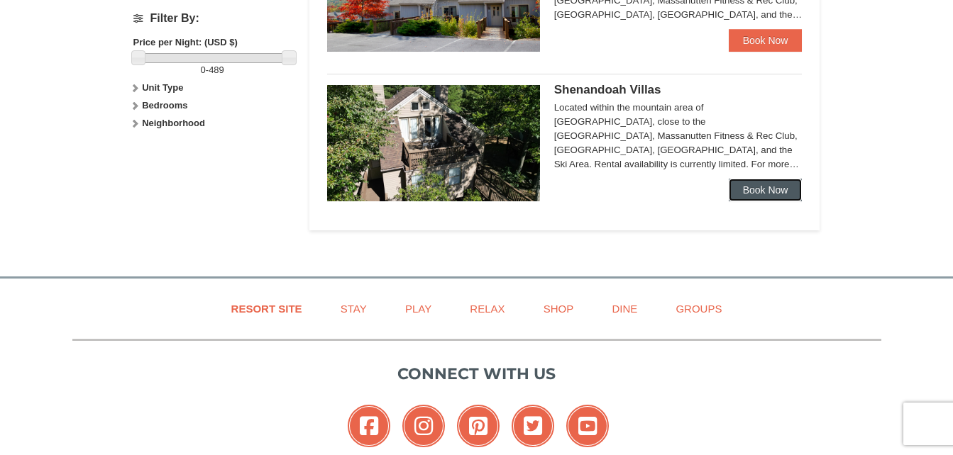
click at [780, 189] on link "Book Now" at bounding box center [766, 190] width 74 height 23
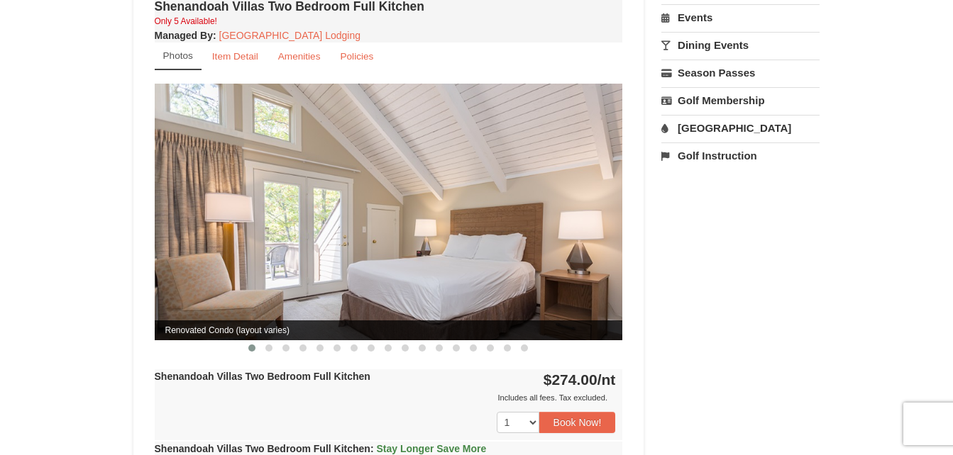
scroll to position [507, 0]
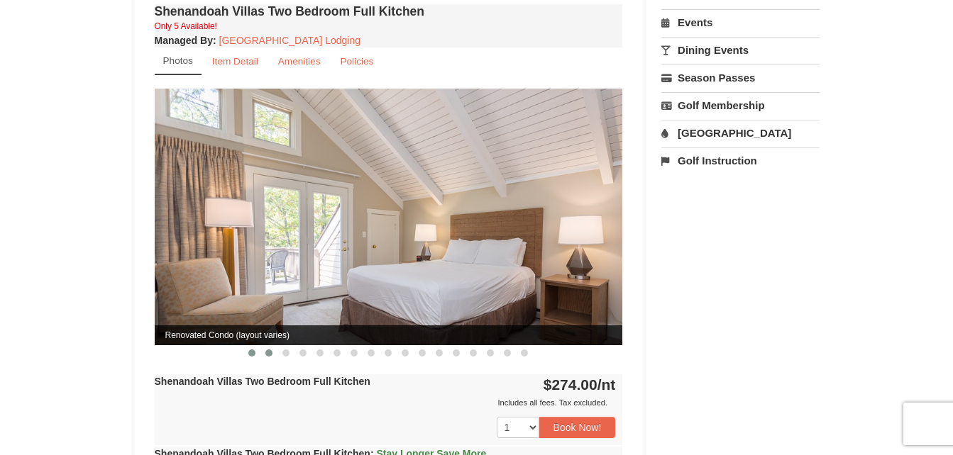
click at [267, 350] on span at bounding box center [268, 353] width 7 height 7
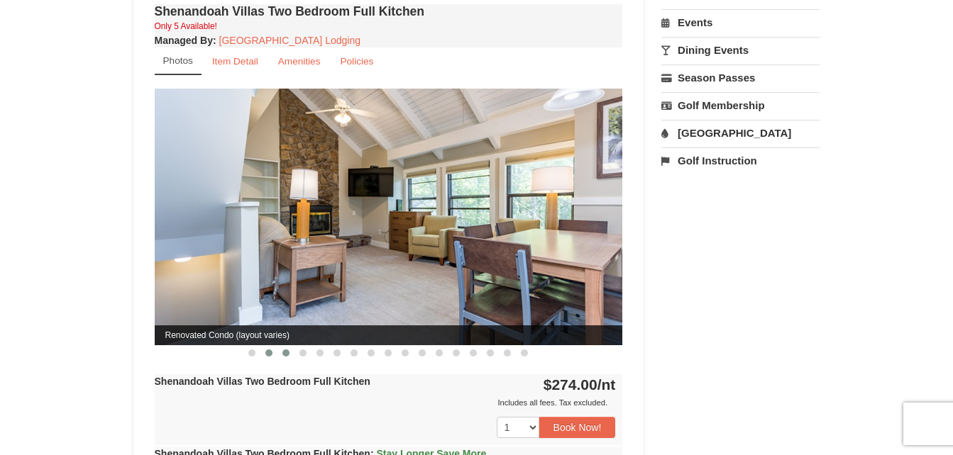
click at [286, 350] on span at bounding box center [285, 353] width 7 height 7
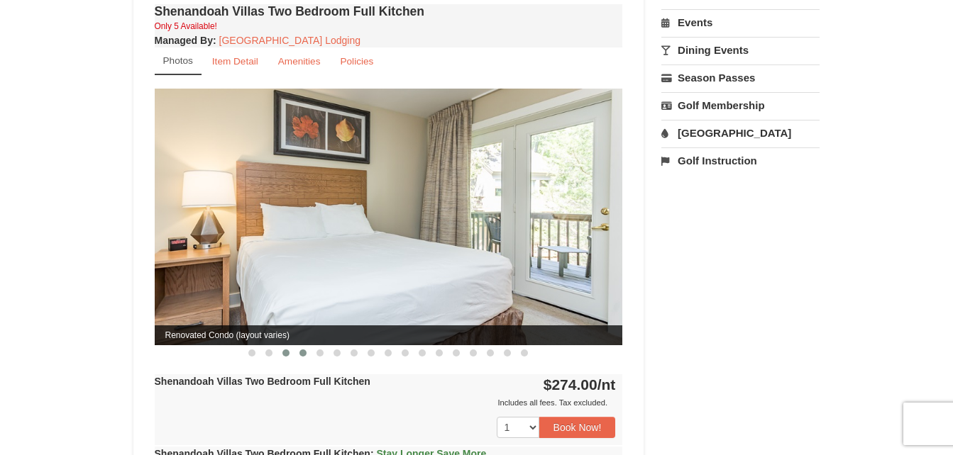
click at [304, 350] on span at bounding box center [302, 353] width 7 height 7
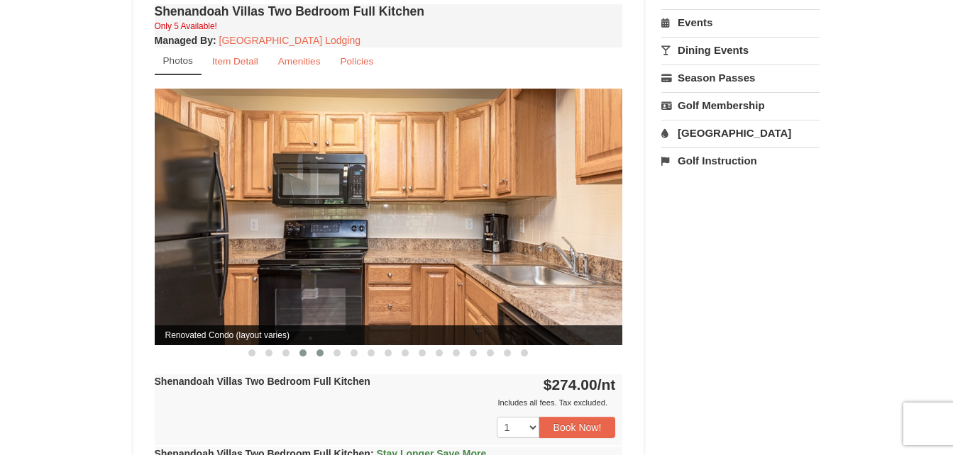
click at [319, 350] on span at bounding box center [319, 353] width 7 height 7
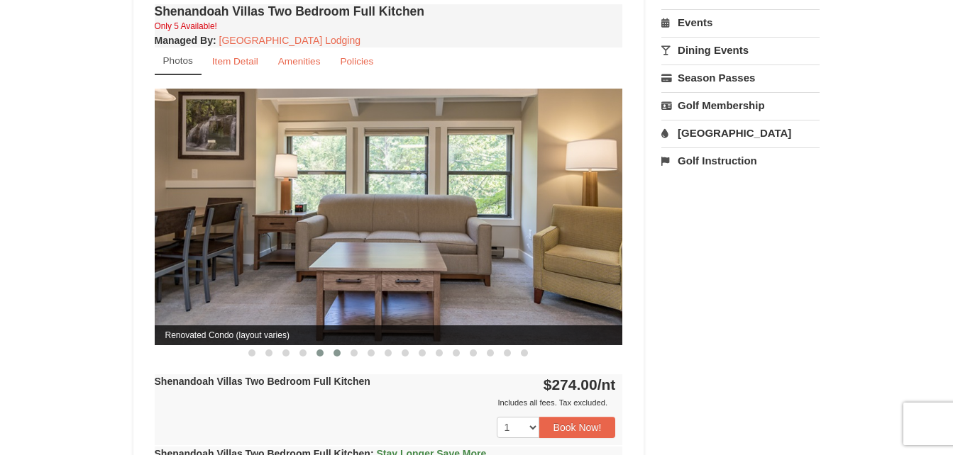
click at [338, 346] on button at bounding box center [336, 353] width 17 height 14
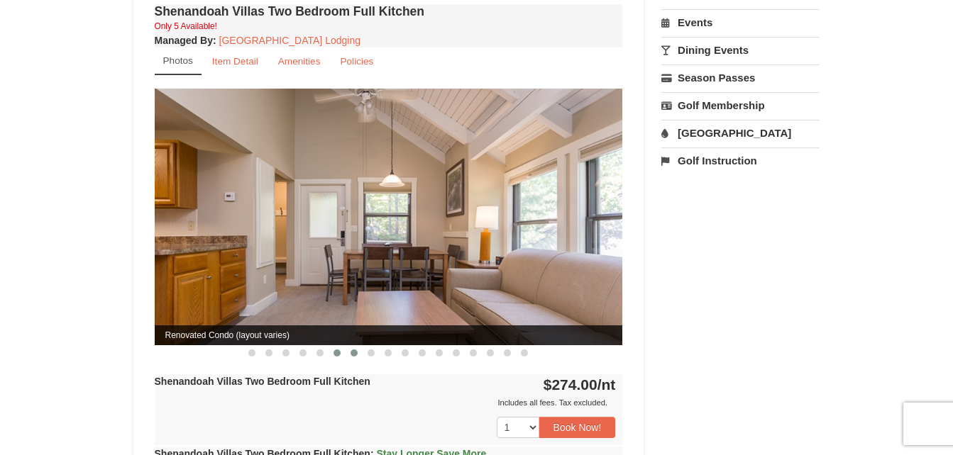
click at [358, 350] on span at bounding box center [353, 353] width 7 height 7
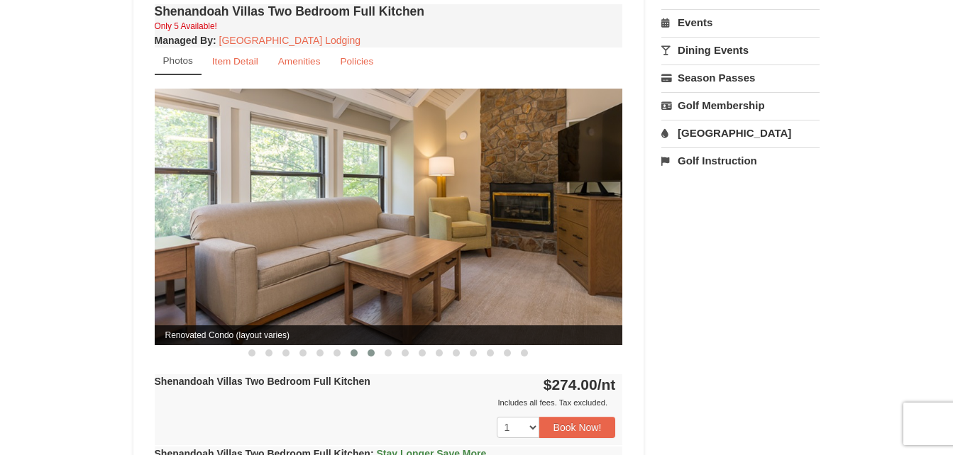
click at [376, 346] on button at bounding box center [370, 353] width 17 height 14
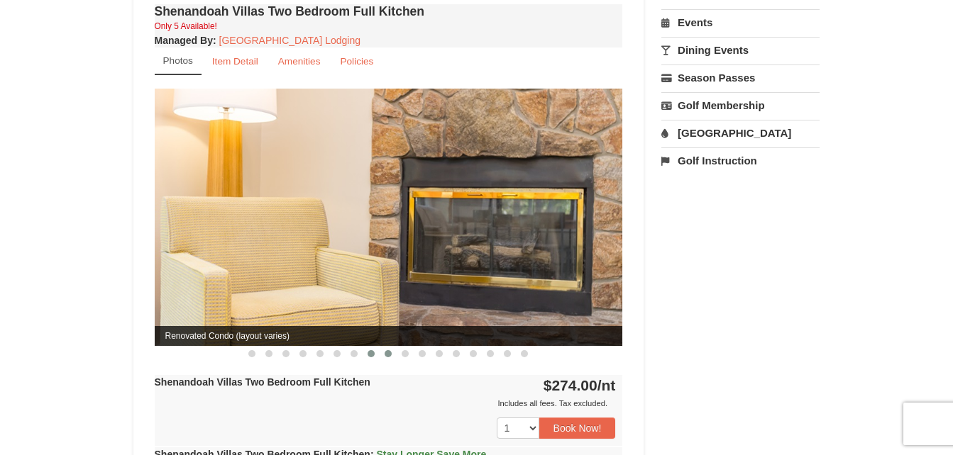
click at [387, 350] on span at bounding box center [387, 353] width 7 height 7
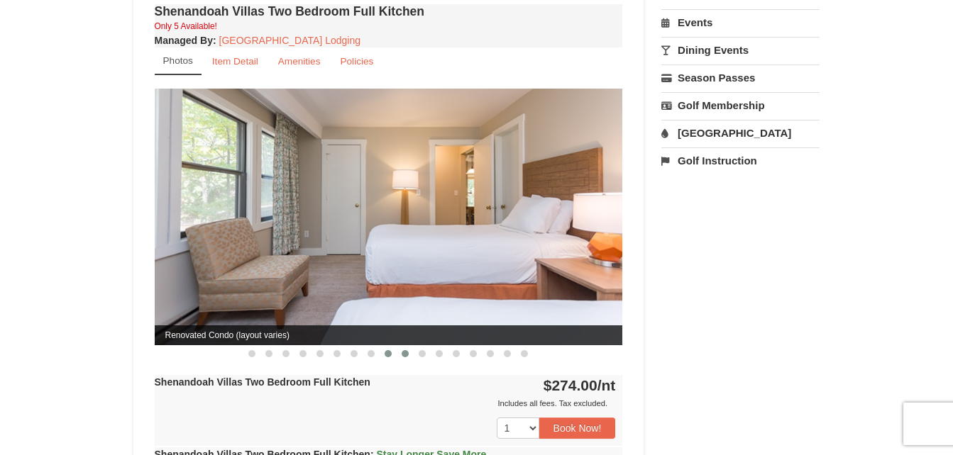
click at [407, 350] on span at bounding box center [405, 353] width 7 height 7
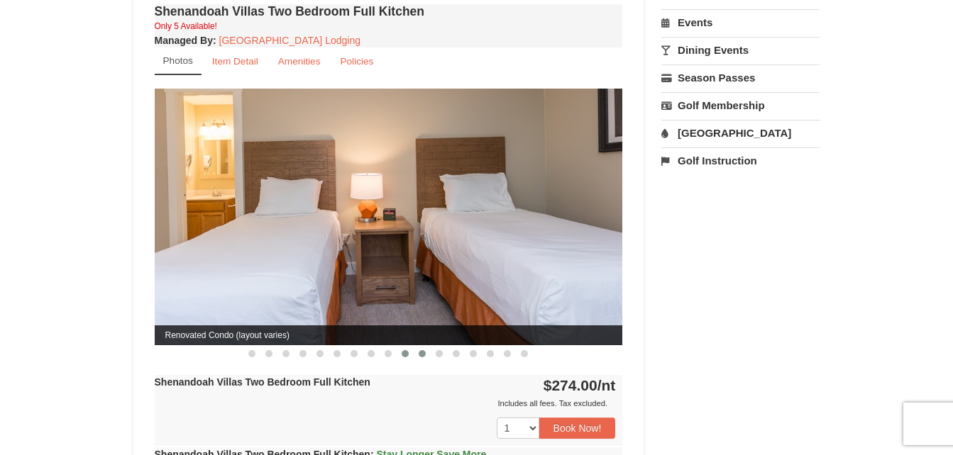
click at [421, 350] on span at bounding box center [422, 353] width 7 height 7
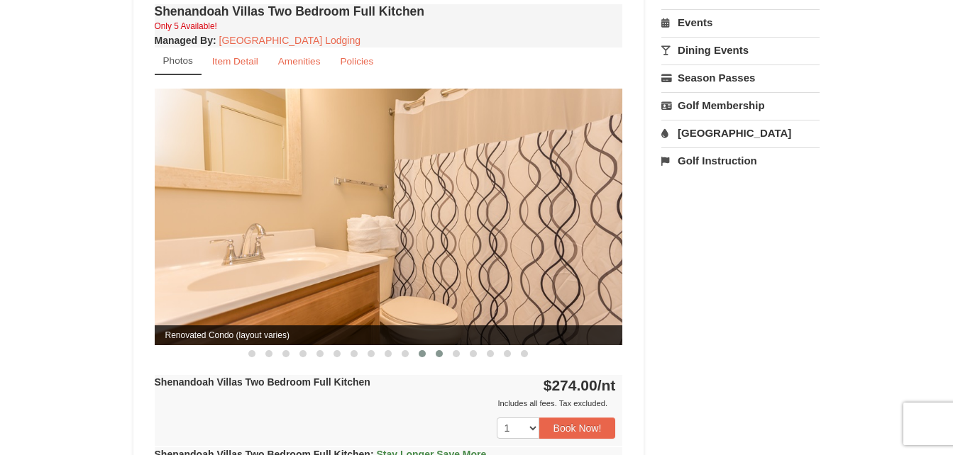
click at [437, 350] on span at bounding box center [439, 353] width 7 height 7
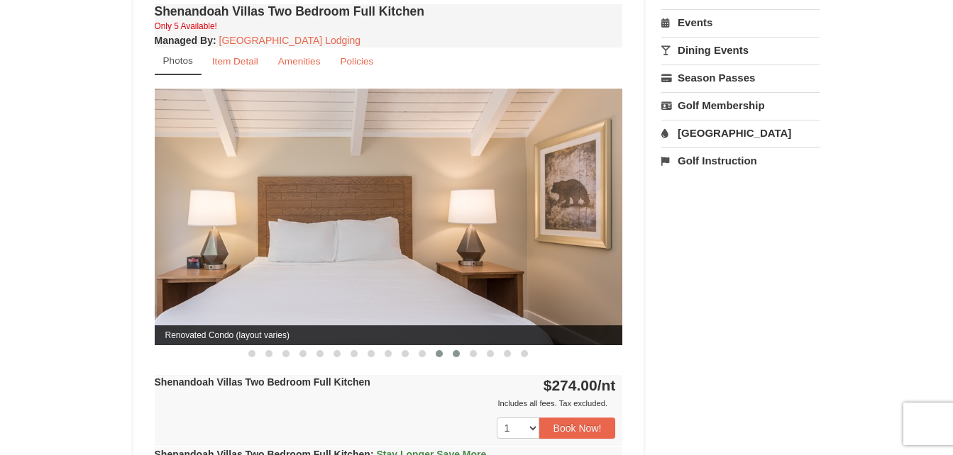
click at [452, 347] on button at bounding box center [456, 354] width 17 height 14
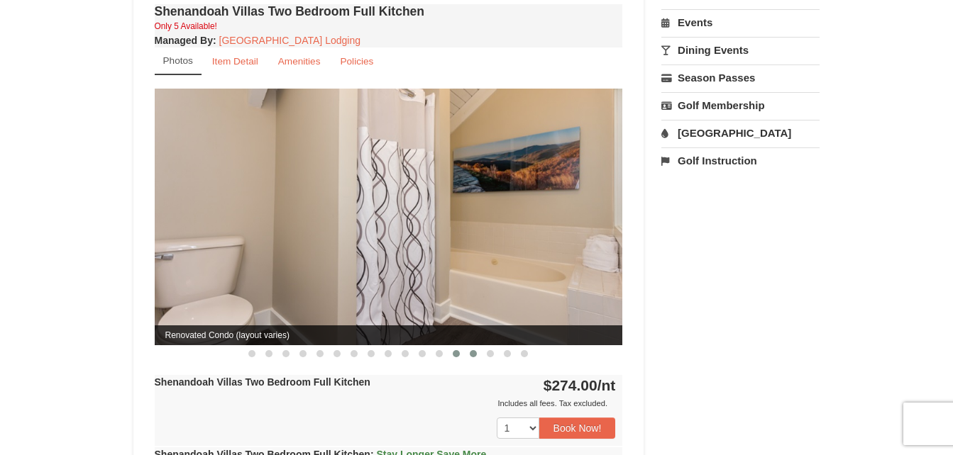
click at [472, 350] on span at bounding box center [473, 353] width 7 height 7
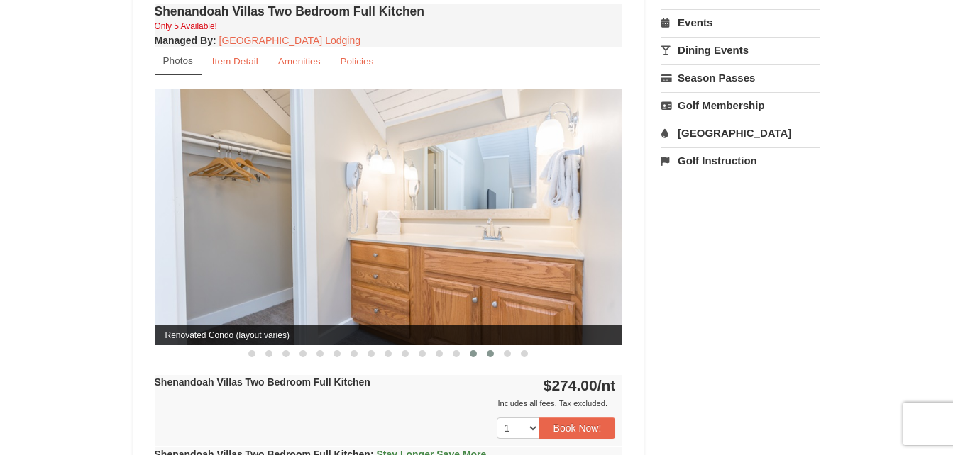
click at [489, 350] on span at bounding box center [490, 353] width 7 height 7
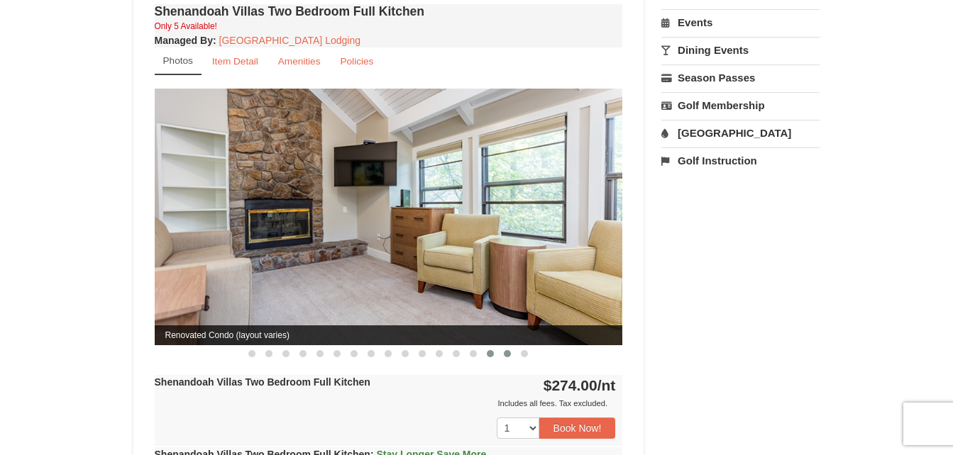
click at [505, 350] on span at bounding box center [507, 353] width 7 height 7
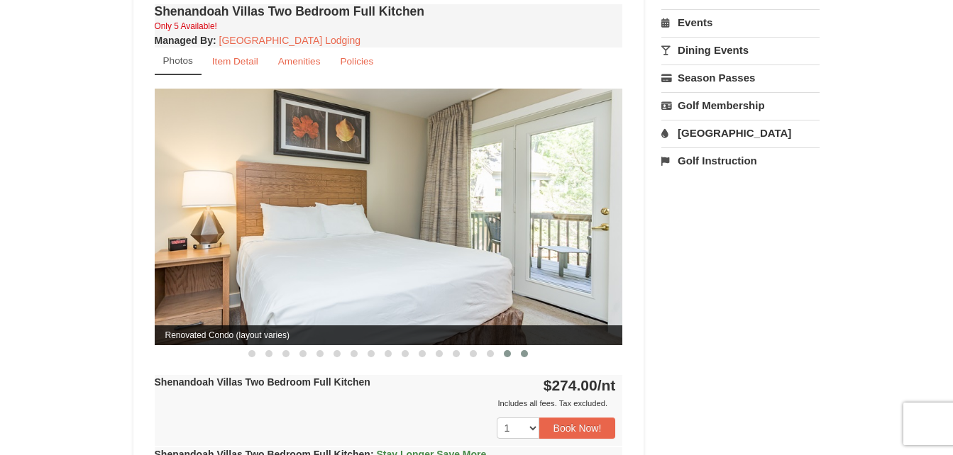
click at [524, 350] on span at bounding box center [524, 353] width 7 height 7
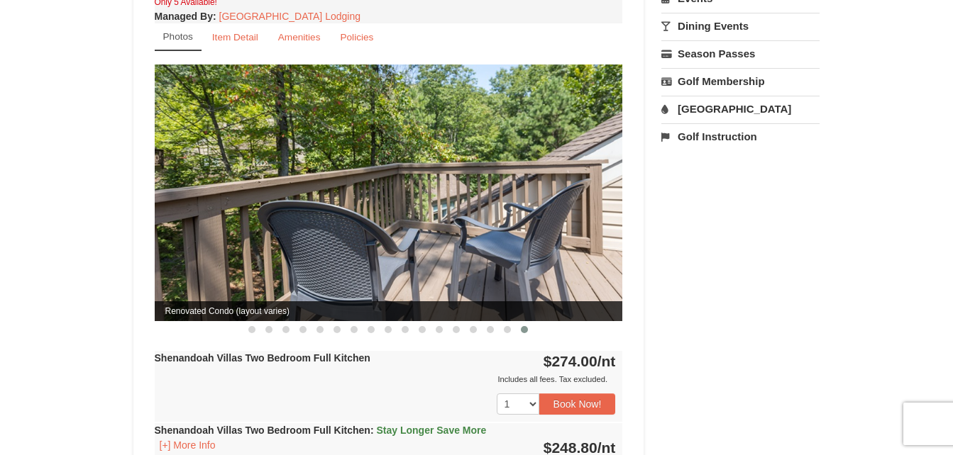
scroll to position [526, 0]
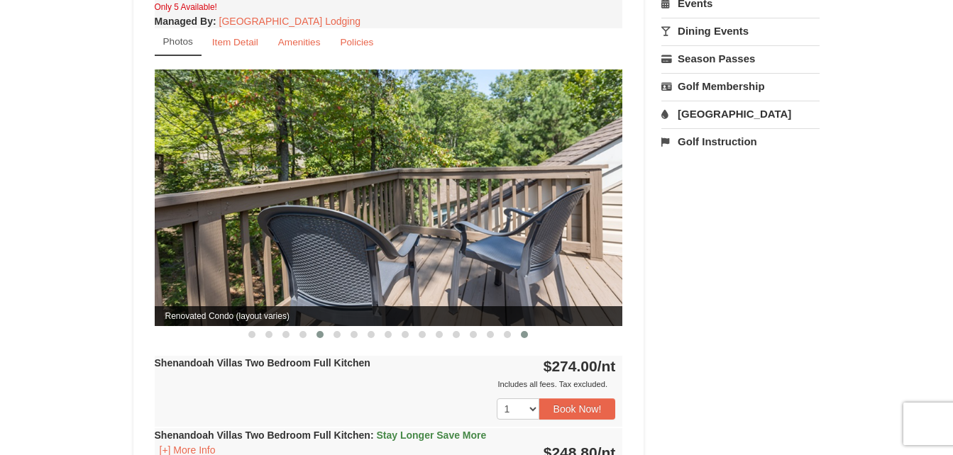
click at [324, 328] on button at bounding box center [319, 335] width 17 height 14
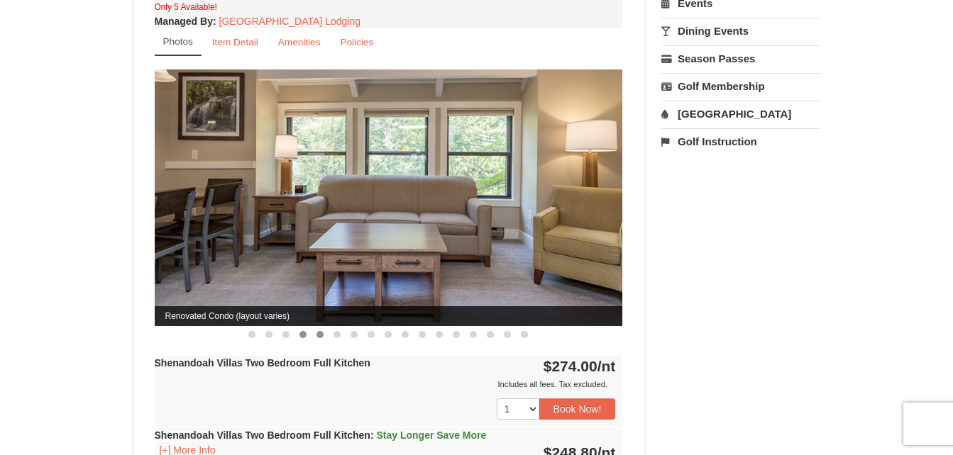
click at [301, 331] on span at bounding box center [302, 334] width 7 height 7
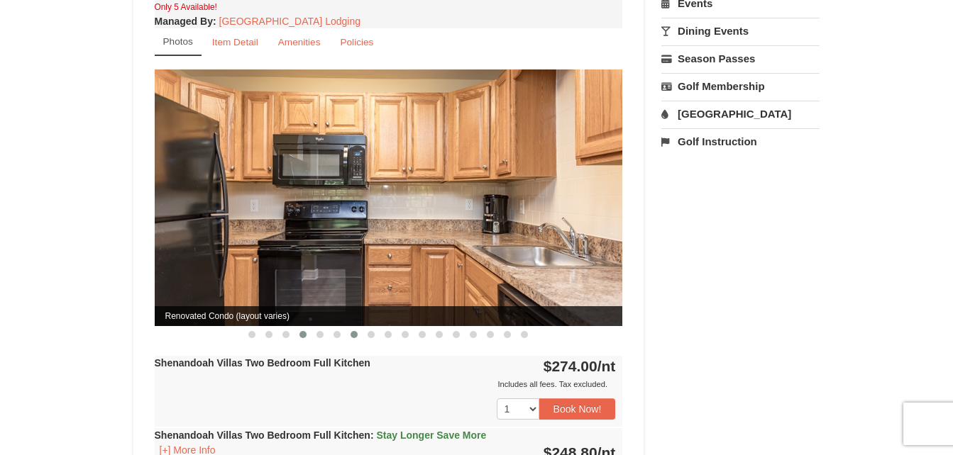
click at [358, 328] on button at bounding box center [353, 335] width 17 height 14
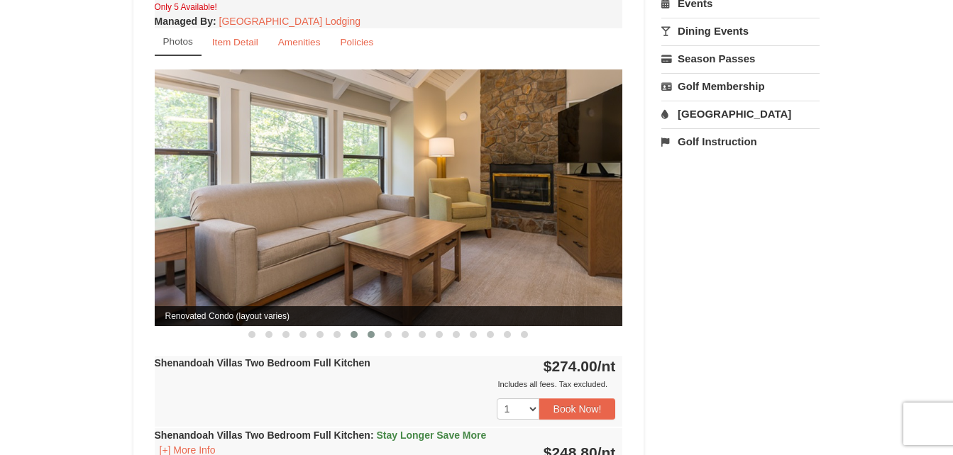
click at [368, 331] on span at bounding box center [370, 334] width 7 height 7
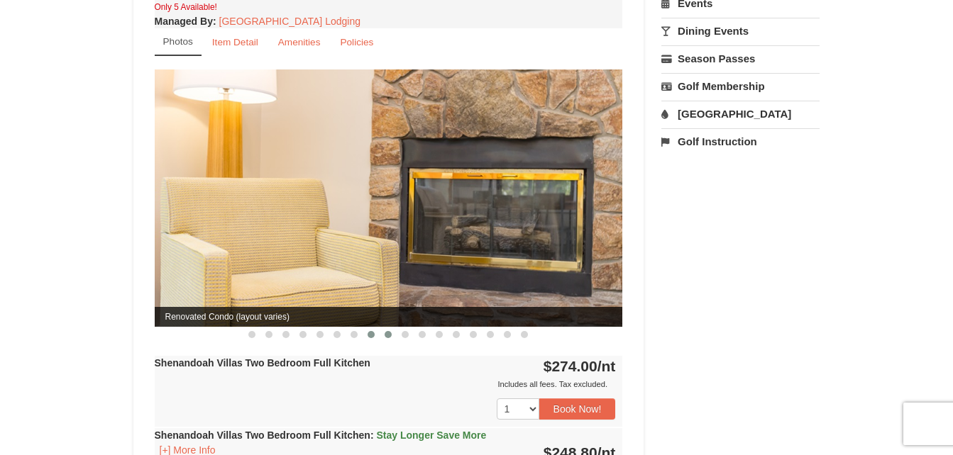
click at [389, 331] on span at bounding box center [387, 334] width 7 height 7
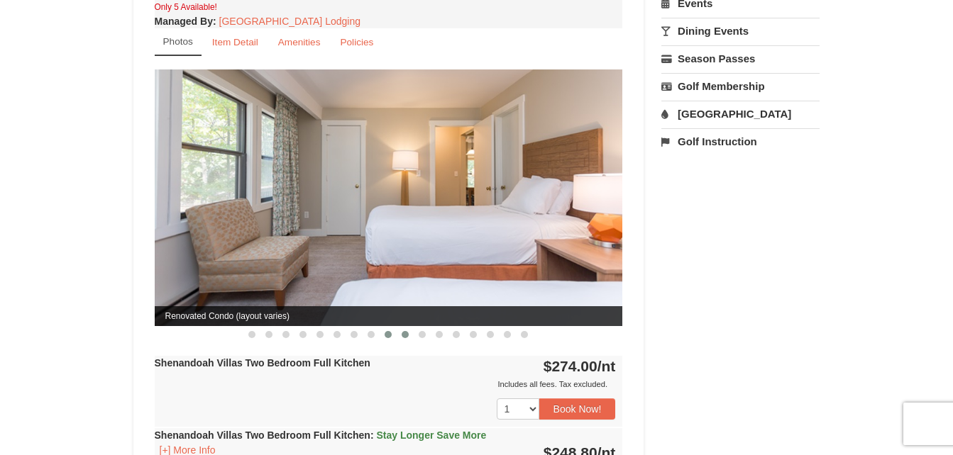
click at [405, 331] on span at bounding box center [405, 334] width 7 height 7
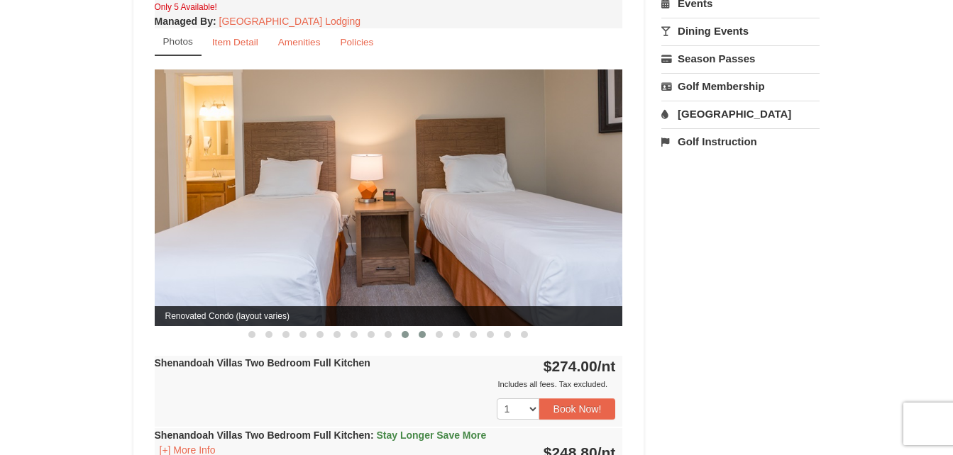
click at [427, 328] on button at bounding box center [422, 335] width 17 height 14
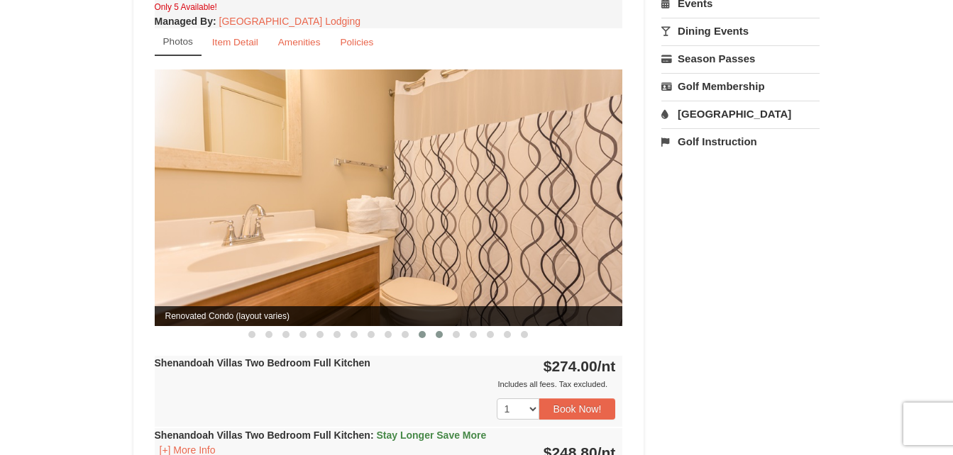
click at [442, 331] on span at bounding box center [439, 334] width 7 height 7
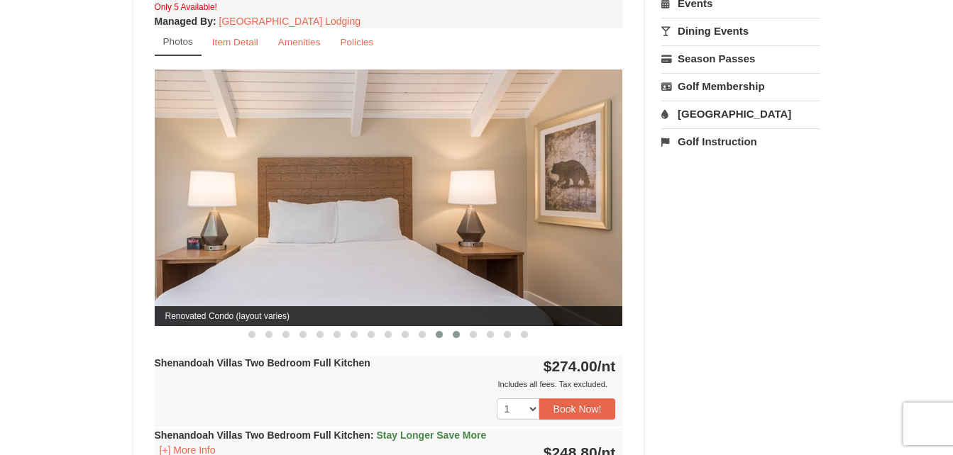
click at [453, 331] on span at bounding box center [456, 334] width 7 height 7
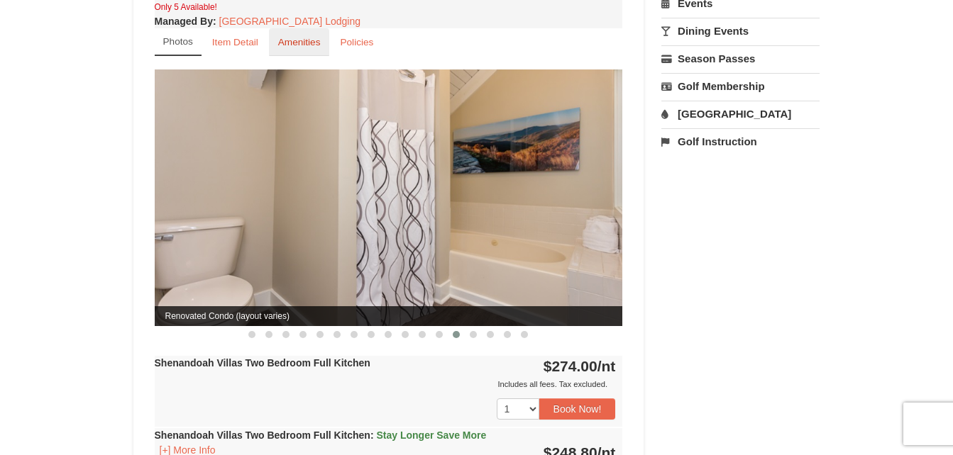
click at [287, 37] on small "Amenities" at bounding box center [299, 42] width 43 height 11
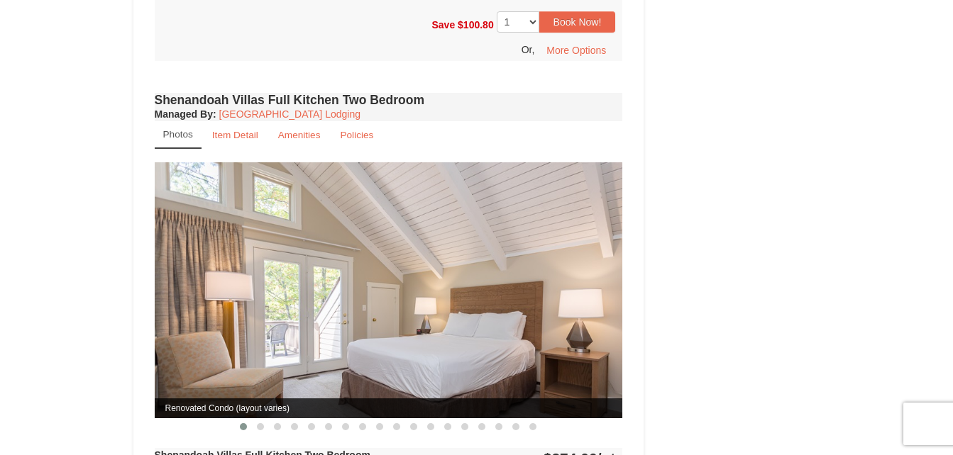
scroll to position [157, 0]
